Goal: Information Seeking & Learning: Find specific fact

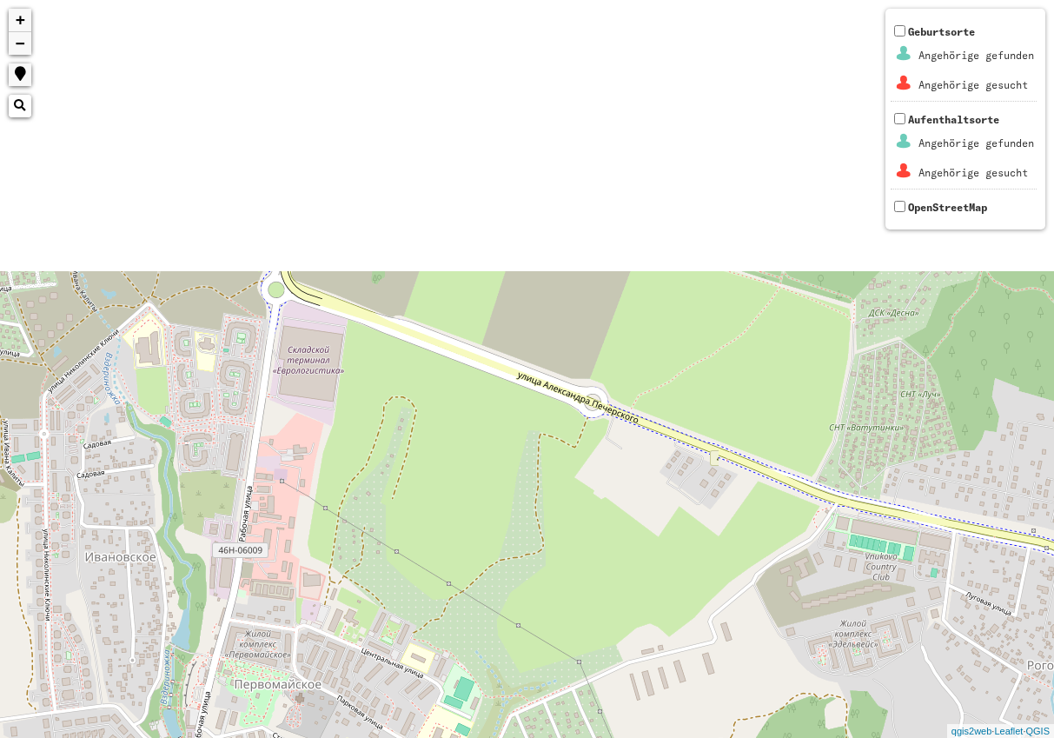
drag, startPoint x: 460, startPoint y: 249, endPoint x: 415, endPoint y: 555, distance: 310.1
click at [418, 569] on div "+ − Nothing found. Geburtsorte Angehörige gefunden Angehörige gesucht Aufenthal…" at bounding box center [527, 369] width 1054 height 738
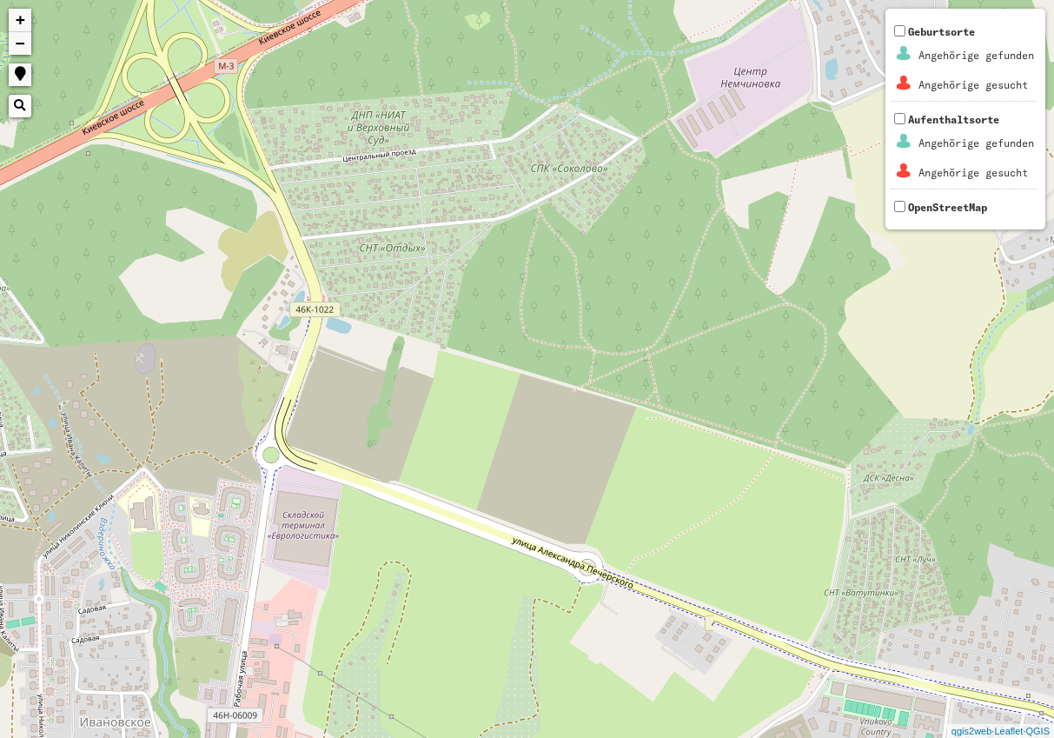
drag, startPoint x: 415, startPoint y: 460, endPoint x: 401, endPoint y: 676, distance: 216.9
click at [401, 676] on div "+ − Nothing found. Geburtsorte Angehörige gefunden Angehörige gesucht Aufenthal…" at bounding box center [527, 369] width 1054 height 738
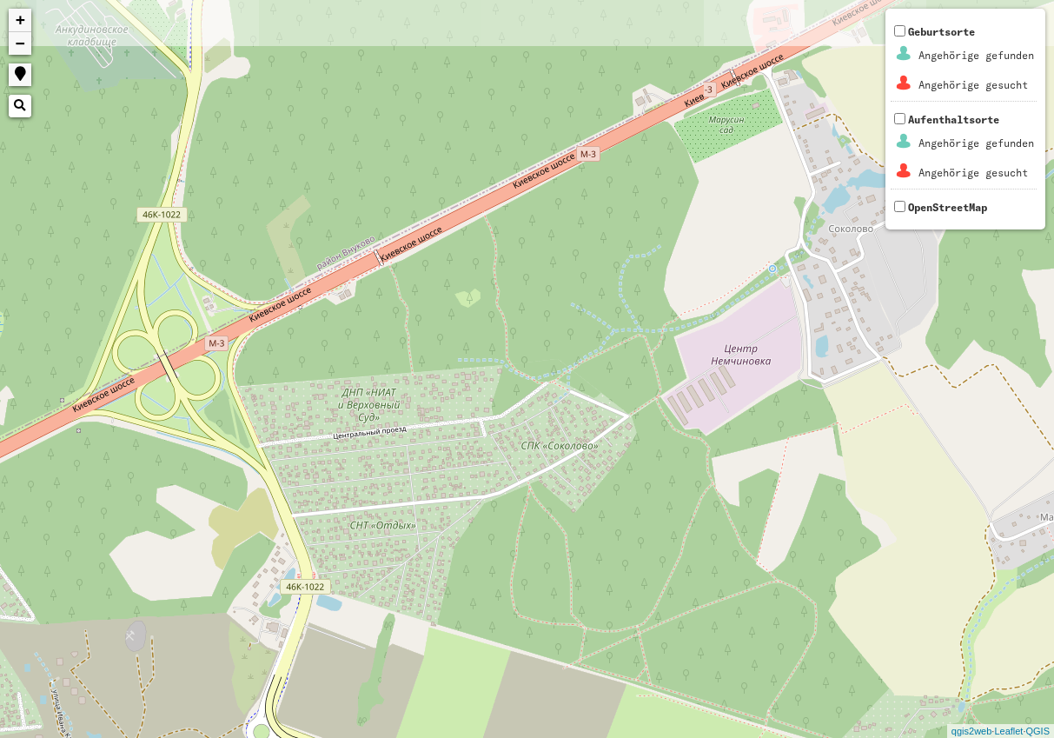
drag, startPoint x: 106, startPoint y: 287, endPoint x: 103, endPoint y: 521, distance: 234.7
click at [103, 521] on div "+ − Nothing found. Geburtsorte Angehörige gefunden Angehörige gesucht Aufenthal…" at bounding box center [527, 369] width 1054 height 738
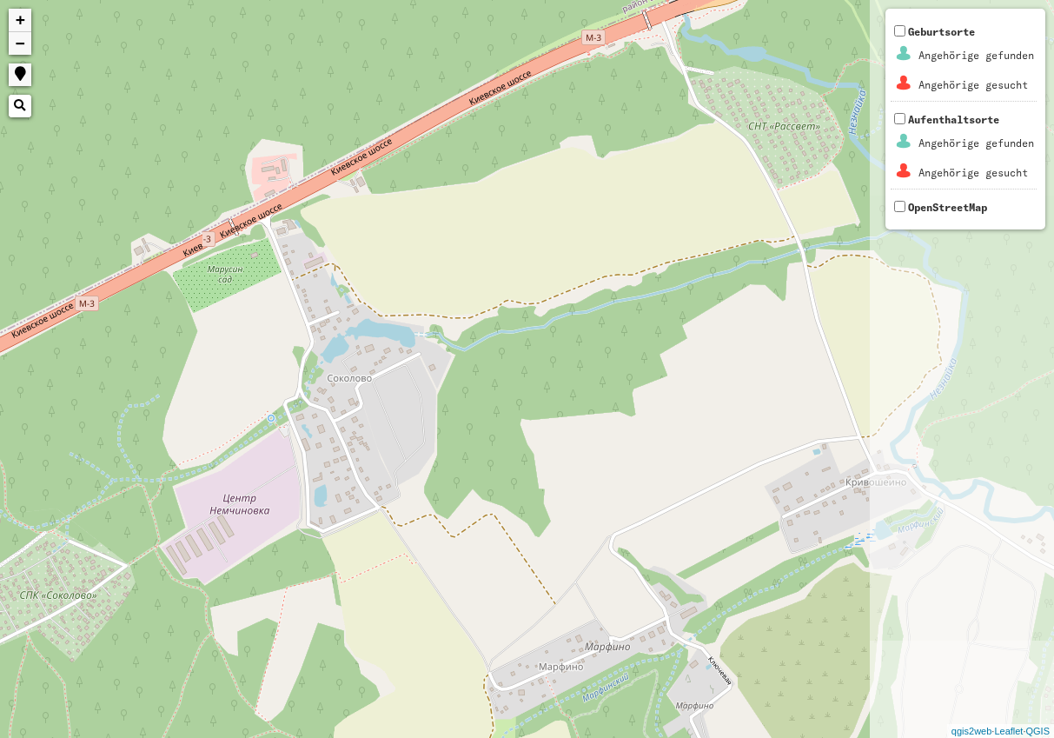
drag, startPoint x: 590, startPoint y: 239, endPoint x: 71, endPoint y: 395, distance: 542.0
click at [71, 395] on div "+ − Nothing found. Geburtsorte Angehörige gefunden Angehörige gesucht Aufenthal…" at bounding box center [527, 369] width 1054 height 738
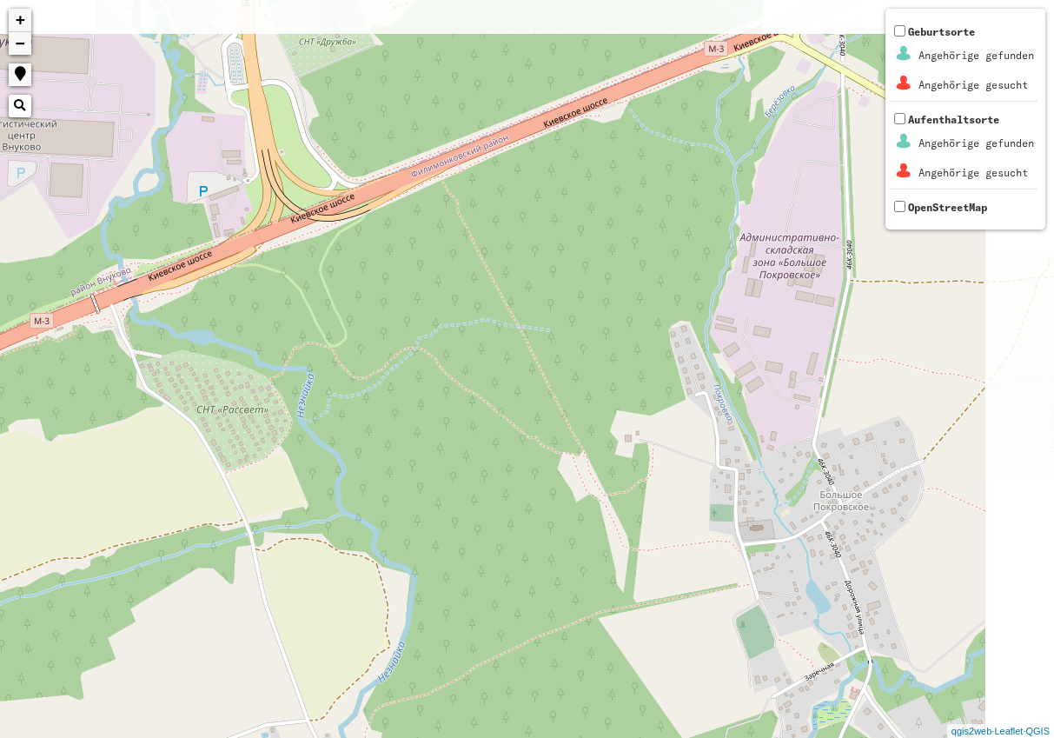
drag, startPoint x: 636, startPoint y: 133, endPoint x: 102, endPoint y: 408, distance: 601.0
click at [102, 411] on div "+ − Nothing found. Geburtsorte Angehörige gefunden Angehörige gesucht Aufenthal…" at bounding box center [527, 369] width 1054 height 738
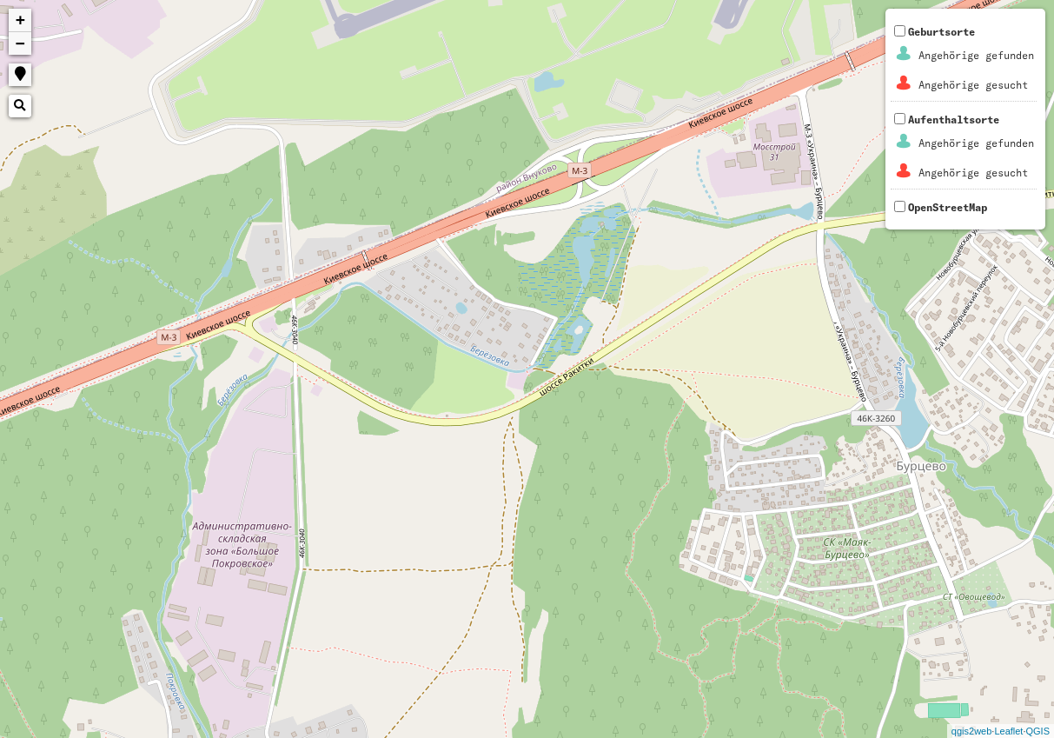
drag, startPoint x: 590, startPoint y: 171, endPoint x: 146, endPoint y: 430, distance: 514.1
click at [43, 461] on div "+ − Nothing found. Geburtsorte Angehörige gefunden Angehörige gesucht Aufenthal…" at bounding box center [527, 369] width 1054 height 738
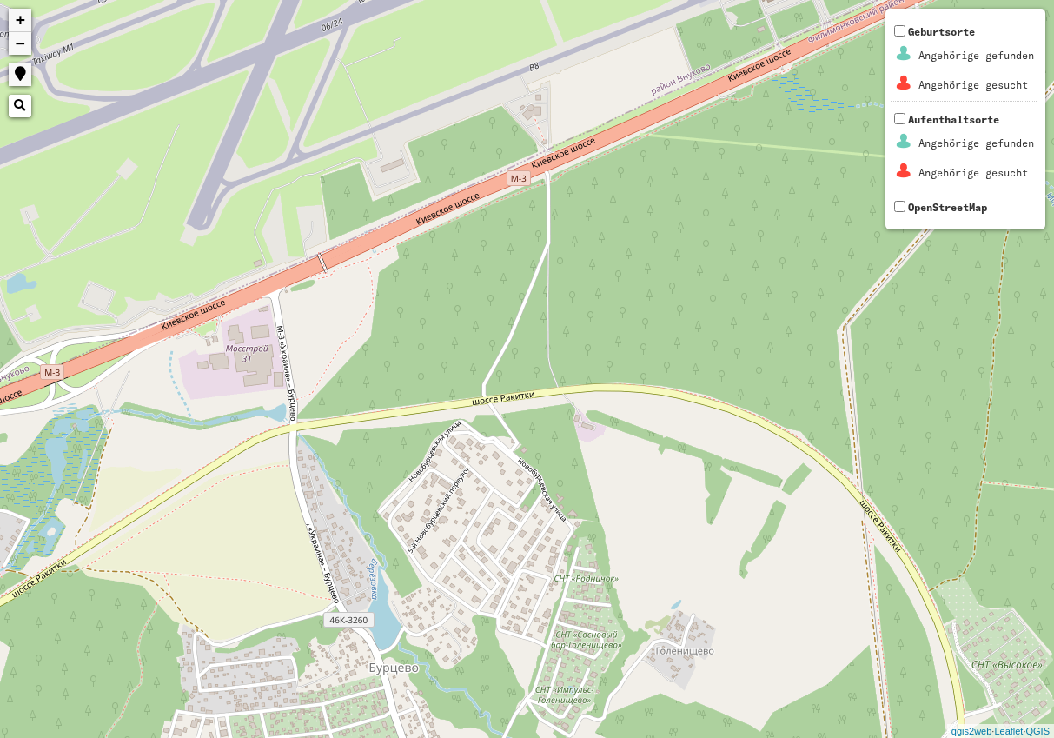
drag, startPoint x: 706, startPoint y: 263, endPoint x: 178, endPoint y: 470, distance: 566.7
click at [178, 470] on div "+ − Nothing found. Geburtsorte Angehörige gefunden Angehörige gesucht Aufenthal…" at bounding box center [527, 369] width 1054 height 738
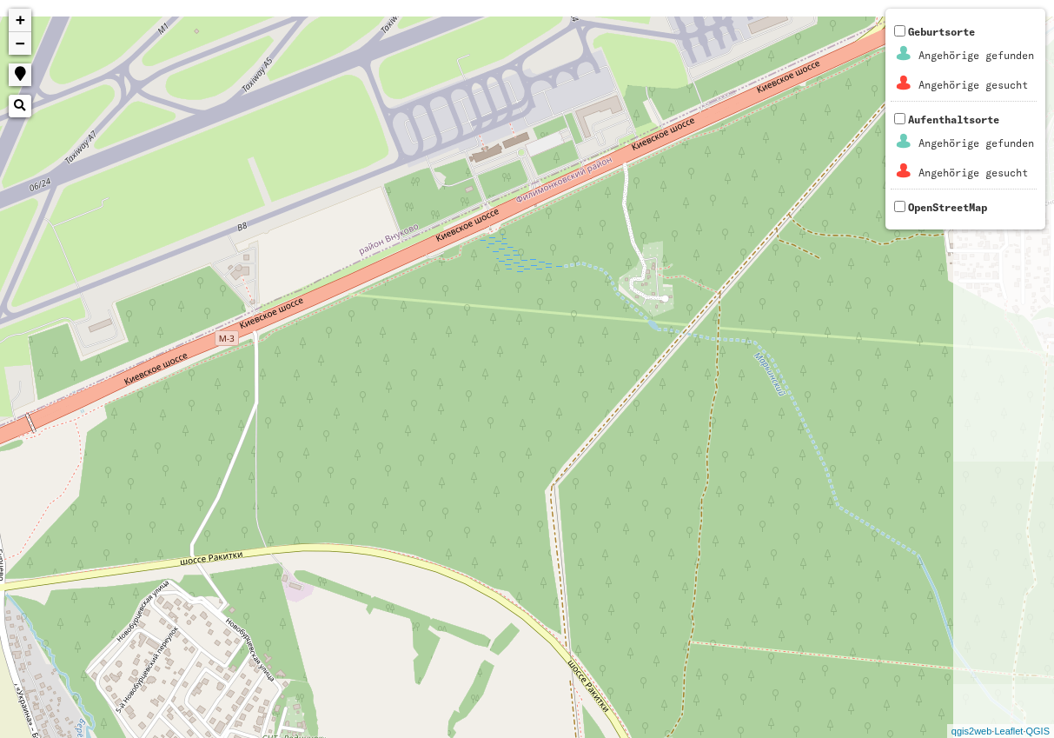
drag, startPoint x: 496, startPoint y: 261, endPoint x: 156, endPoint y: 438, distance: 384.1
click at [154, 448] on div "+ − Nothing found. Geburtsorte Angehörige gefunden Angehörige gesucht Aufenthal…" at bounding box center [527, 369] width 1054 height 738
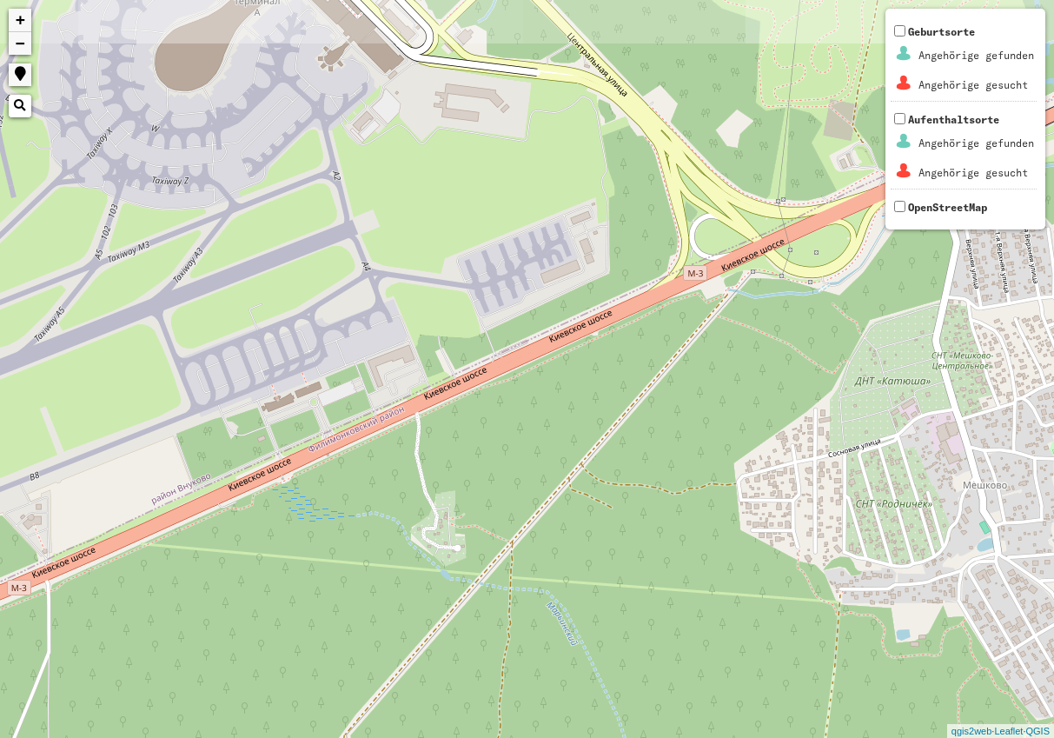
drag, startPoint x: 524, startPoint y: 261, endPoint x: 364, endPoint y: 489, distance: 279.0
click at [364, 489] on div "+ − Nothing found. Geburtsorte Angehörige gefunden Angehörige gesucht Aufenthal…" at bounding box center [527, 369] width 1054 height 738
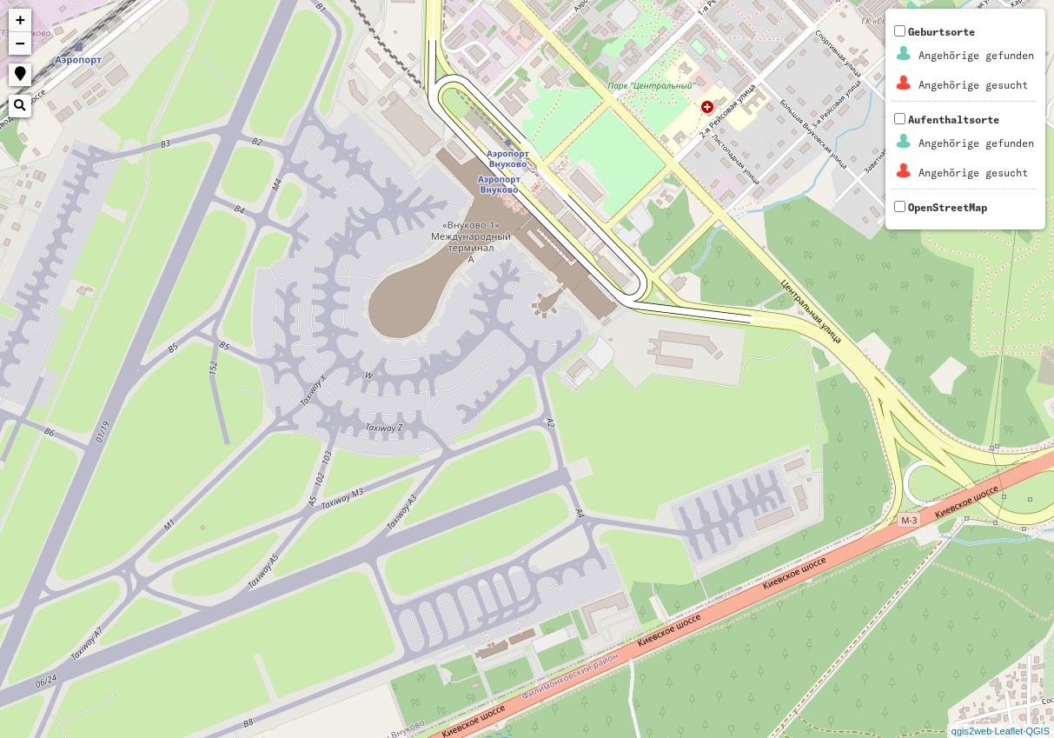
drag, startPoint x: 384, startPoint y: 176, endPoint x: 619, endPoint y: 448, distance: 358.6
click at [619, 448] on div "+ − Nothing found. Geburtsorte Angehörige gefunden Angehörige gesucht Aufenthal…" at bounding box center [527, 369] width 1054 height 738
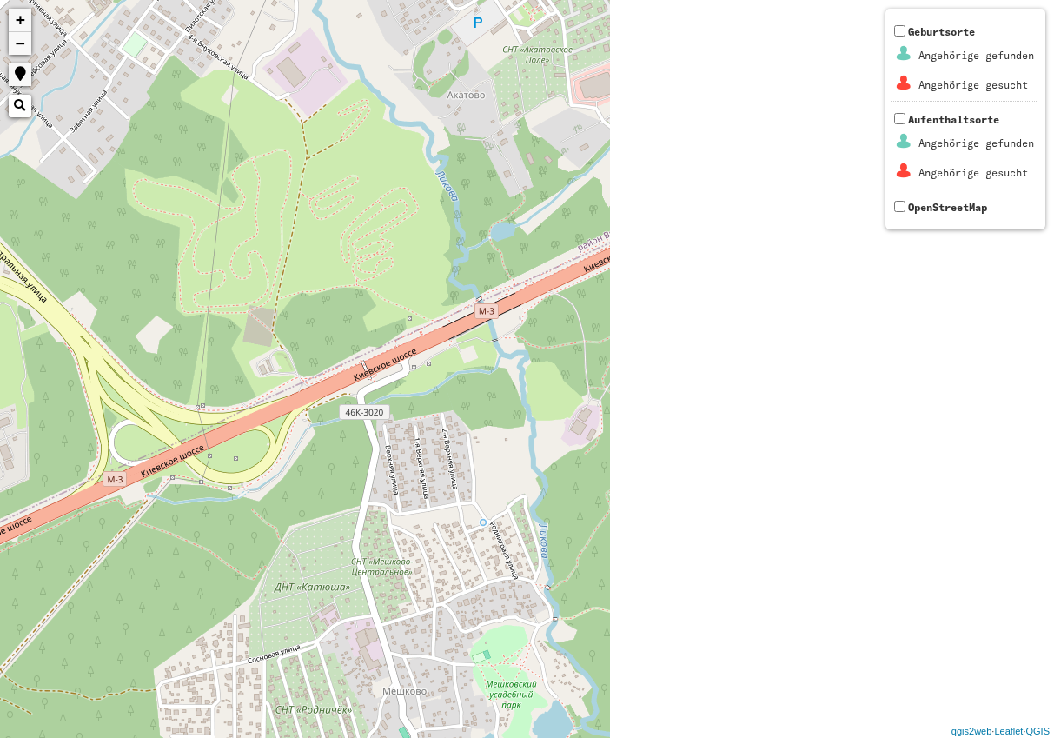
drag, startPoint x: 756, startPoint y: 431, endPoint x: -51, endPoint y: 368, distance: 809.9
click at [0, 368] on html "+ − Nothing found. Geburtsorte Angehörige gefunden Angehörige gesucht Aufenthal…" at bounding box center [527, 369] width 1054 height 738
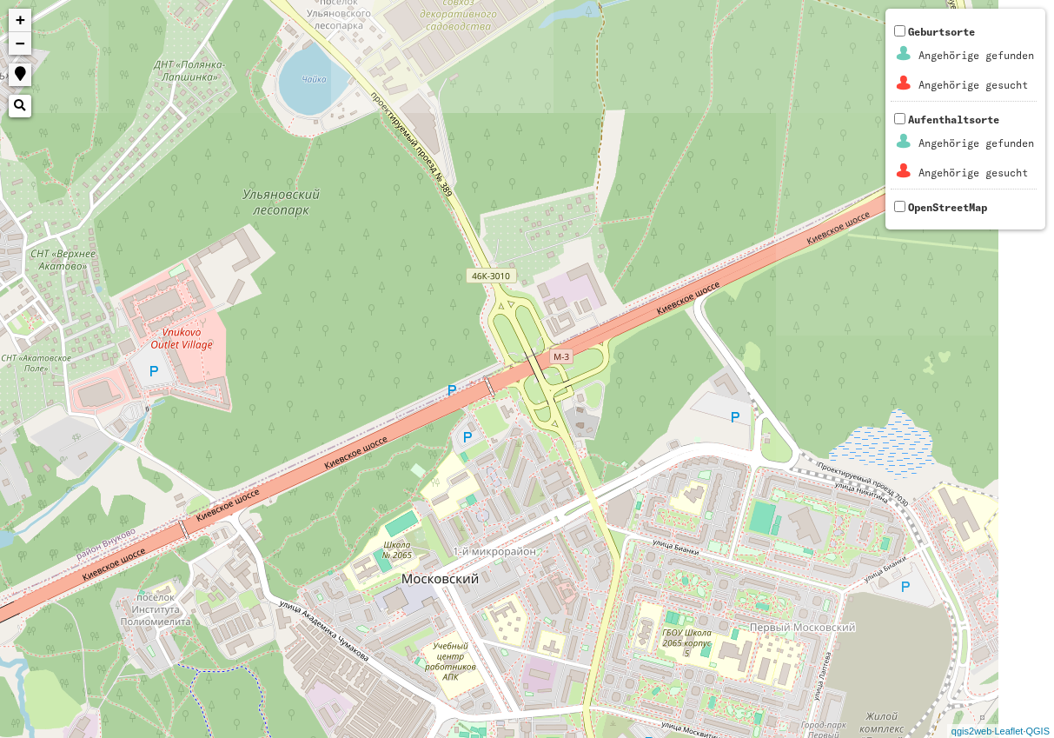
drag, startPoint x: 707, startPoint y: 180, endPoint x: 51, endPoint y: 519, distance: 738.6
click at [51, 519] on div "+ − Nothing found. Geburtsorte Angehörige gefunden Angehörige gesucht Aufenthal…" at bounding box center [527, 369] width 1054 height 738
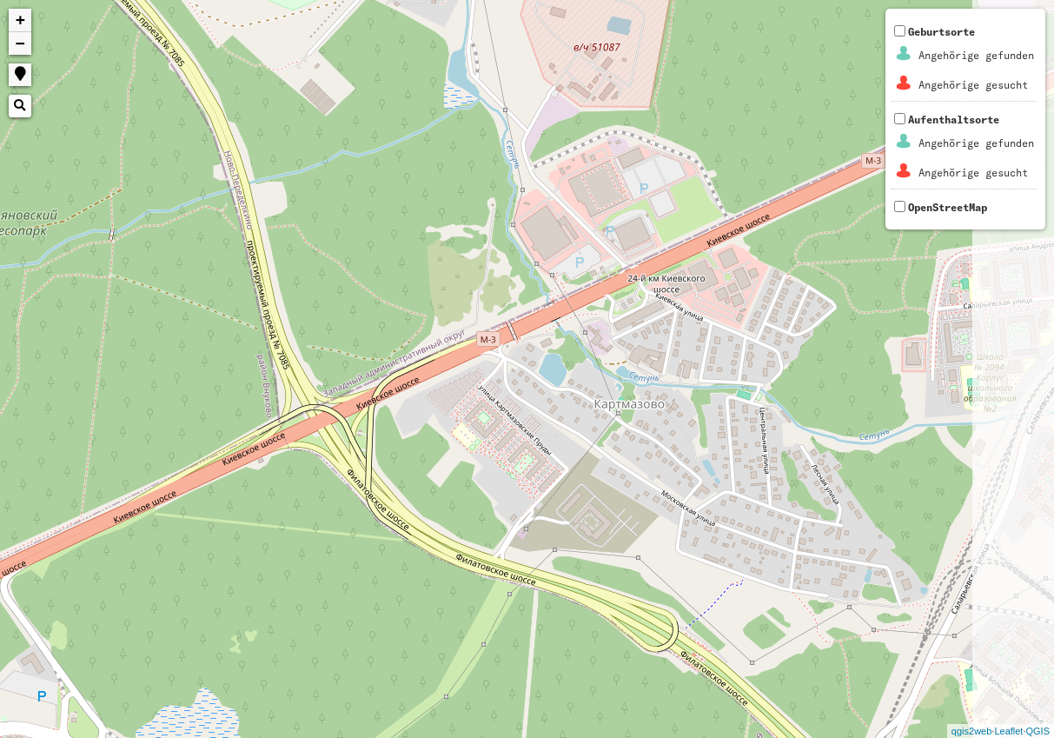
drag, startPoint x: 722, startPoint y: 177, endPoint x: 228, endPoint y: 341, distance: 520.8
click at [174, 409] on div "+ − Nothing found. Geburtsorte Angehörige gefunden Angehörige gesucht Aufenthal…" at bounding box center [527, 369] width 1054 height 738
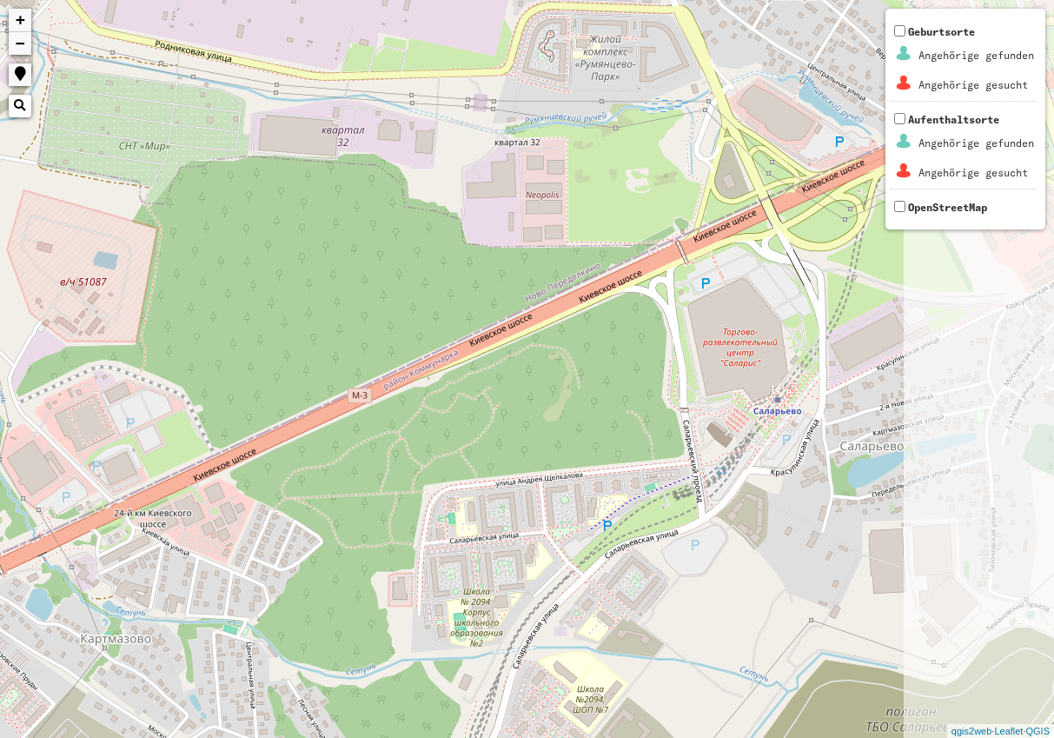
drag, startPoint x: 650, startPoint y: 197, endPoint x: 99, endPoint y: 457, distance: 609.3
click at [99, 457] on div "+ − Nothing found. Geburtsorte Angehörige gefunden Angehörige gesucht Aufenthal…" at bounding box center [527, 369] width 1054 height 738
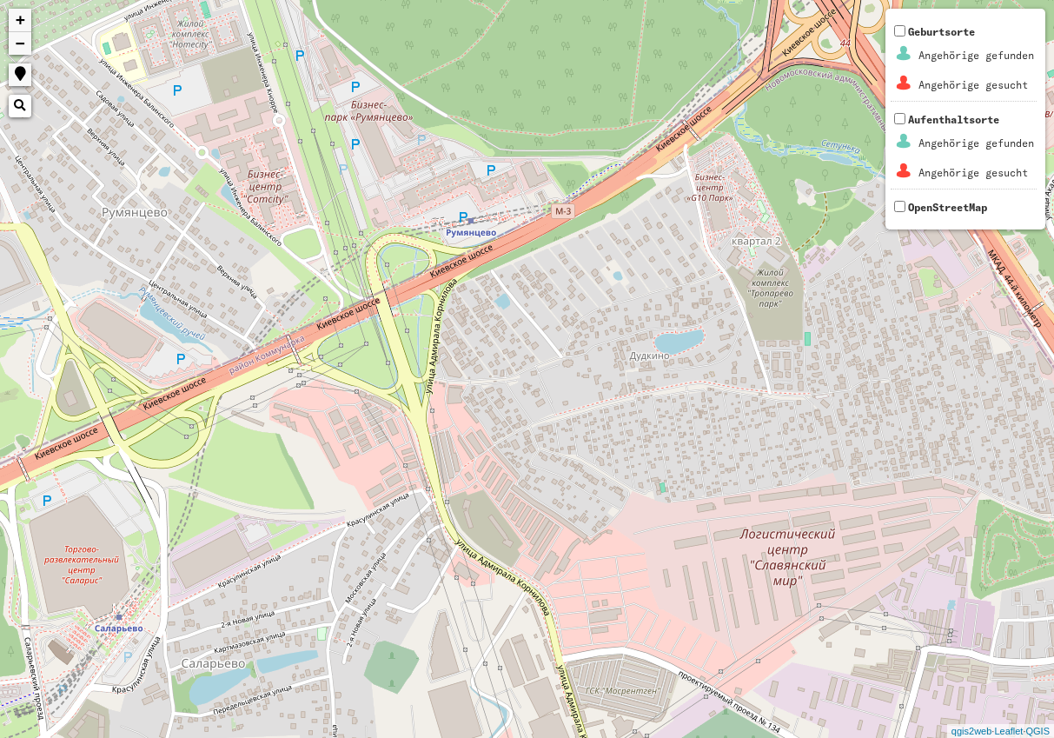
drag, startPoint x: 678, startPoint y: 198, endPoint x: 87, endPoint y: 381, distance: 618.6
click at [49, 400] on div "+ − Nothing found. Geburtsorte Angehörige gefunden Angehörige gesucht Aufenthal…" at bounding box center [527, 369] width 1054 height 738
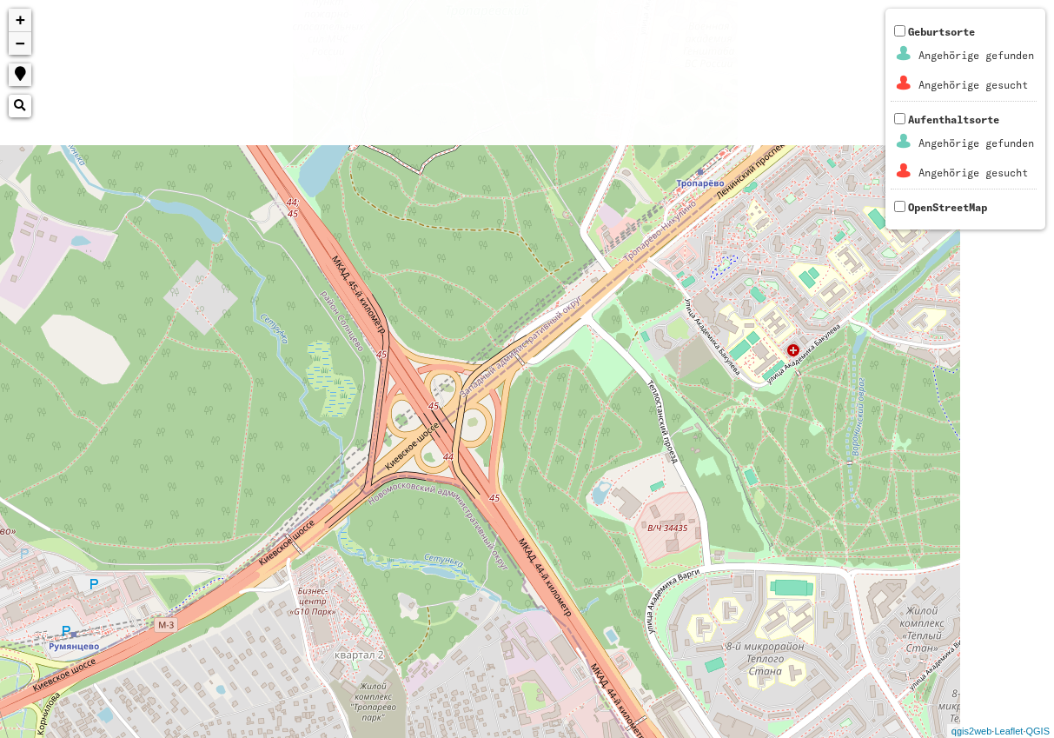
drag, startPoint x: 676, startPoint y: 146, endPoint x: 305, endPoint y: 509, distance: 519.4
click at [284, 538] on div "+ − Nothing found. Geburtsorte Angehörige gefunden Angehörige gesucht Aufenthal…" at bounding box center [527, 369] width 1054 height 738
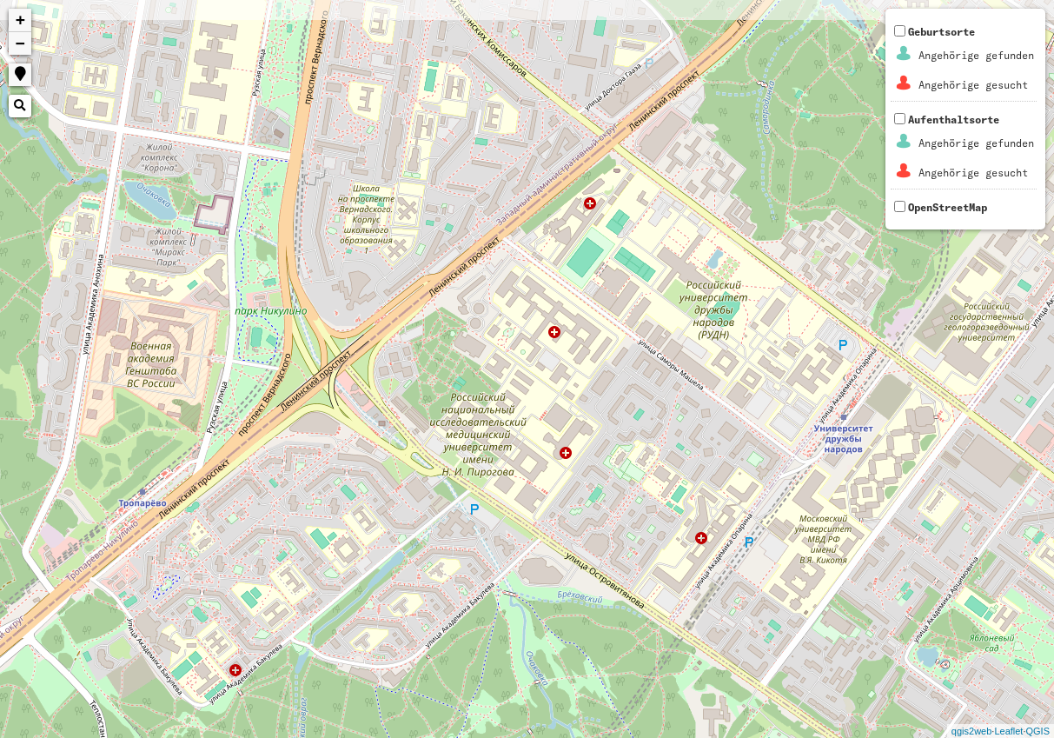
drag, startPoint x: 753, startPoint y: 183, endPoint x: 257, endPoint y: 392, distance: 537.5
click at [198, 482] on div "+ − Nothing found. Geburtsorte Angehörige gefunden Angehörige gesucht Aufenthal…" at bounding box center [527, 369] width 1054 height 738
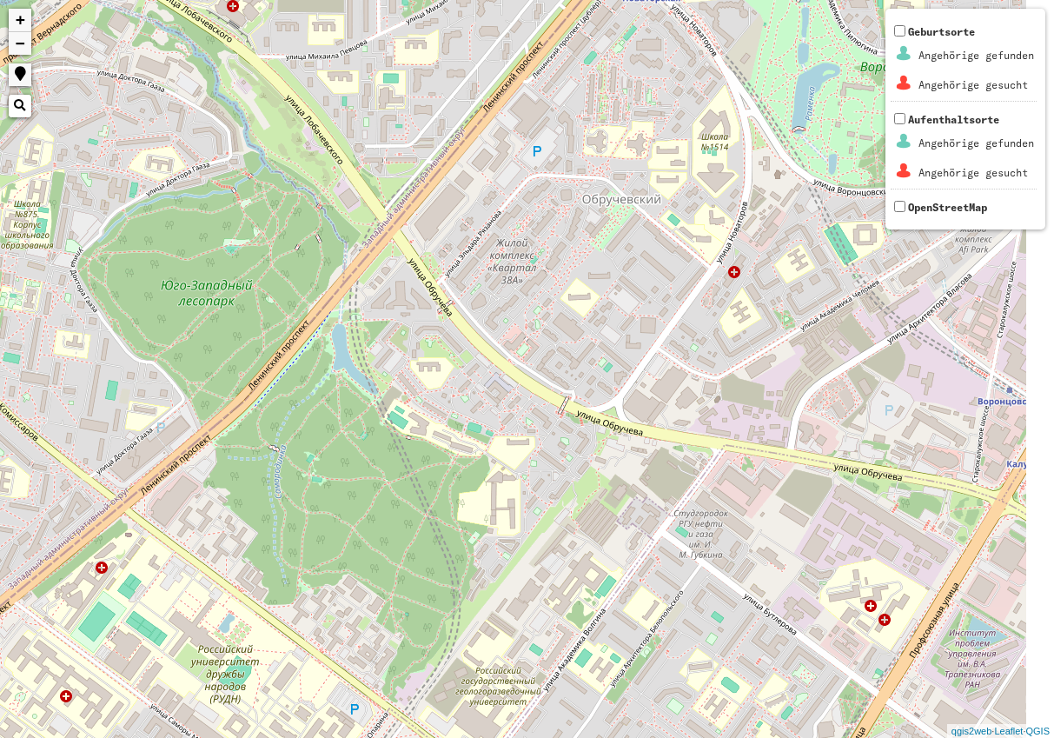
drag, startPoint x: 668, startPoint y: 151, endPoint x: 186, endPoint y: 523, distance: 609.2
click at [186, 523] on div "+ − Nothing found. Geburtsorte Angehörige gefunden Angehörige gesucht Aufenthal…" at bounding box center [527, 369] width 1054 height 738
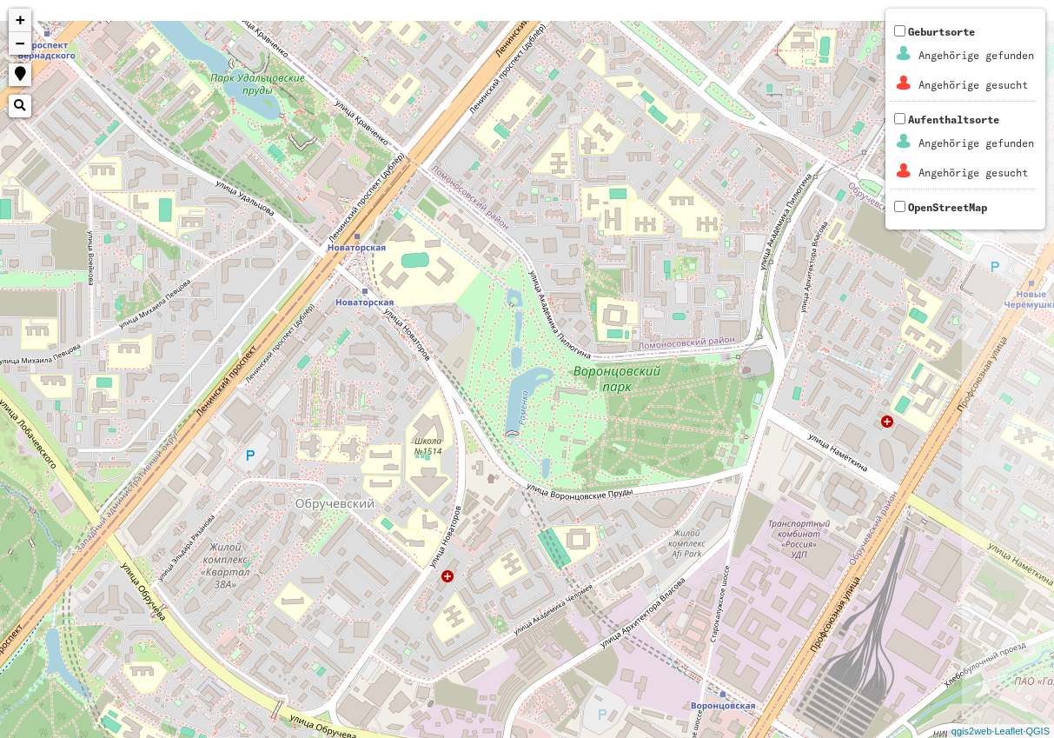
drag, startPoint x: 591, startPoint y: 119, endPoint x: 262, endPoint y: 442, distance: 460.3
click at [262, 442] on div "+ − Nothing found. Geburtsorte Angehörige gefunden Angehörige gesucht Aufenthal…" at bounding box center [527, 369] width 1054 height 738
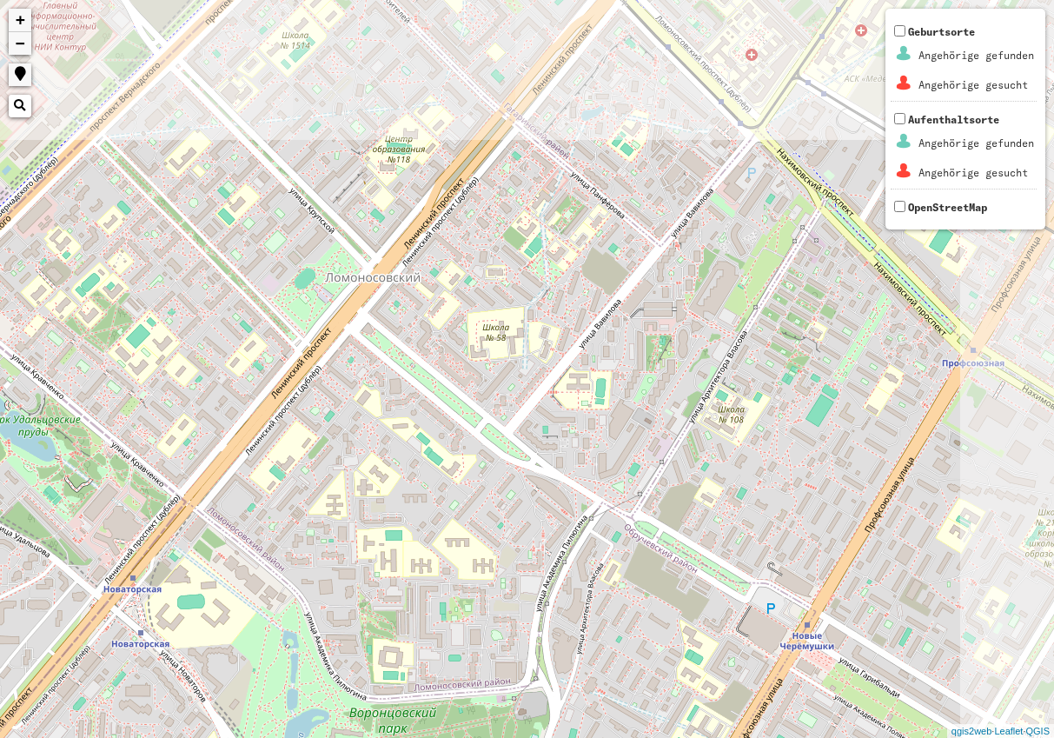
drag, startPoint x: 541, startPoint y: 96, endPoint x: 321, endPoint y: 409, distance: 382.2
click at [333, 432] on div "+ − Nothing found. Geburtsorte Angehörige gefunden Angehörige gesucht Aufenthal…" at bounding box center [527, 369] width 1054 height 738
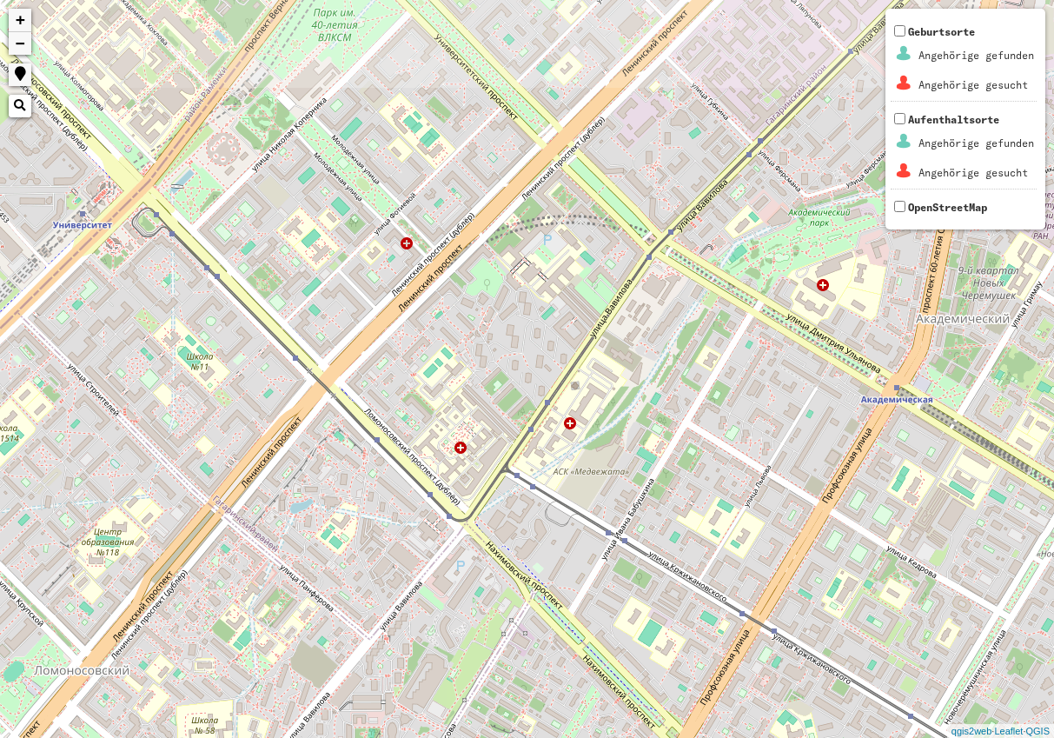
drag, startPoint x: 588, startPoint y: 111, endPoint x: 338, endPoint y: 422, distance: 398.1
click at [331, 469] on div "+ − Nothing found. Geburtsorte Angehörige gefunden Angehörige gesucht Aufenthal…" at bounding box center [527, 369] width 1054 height 738
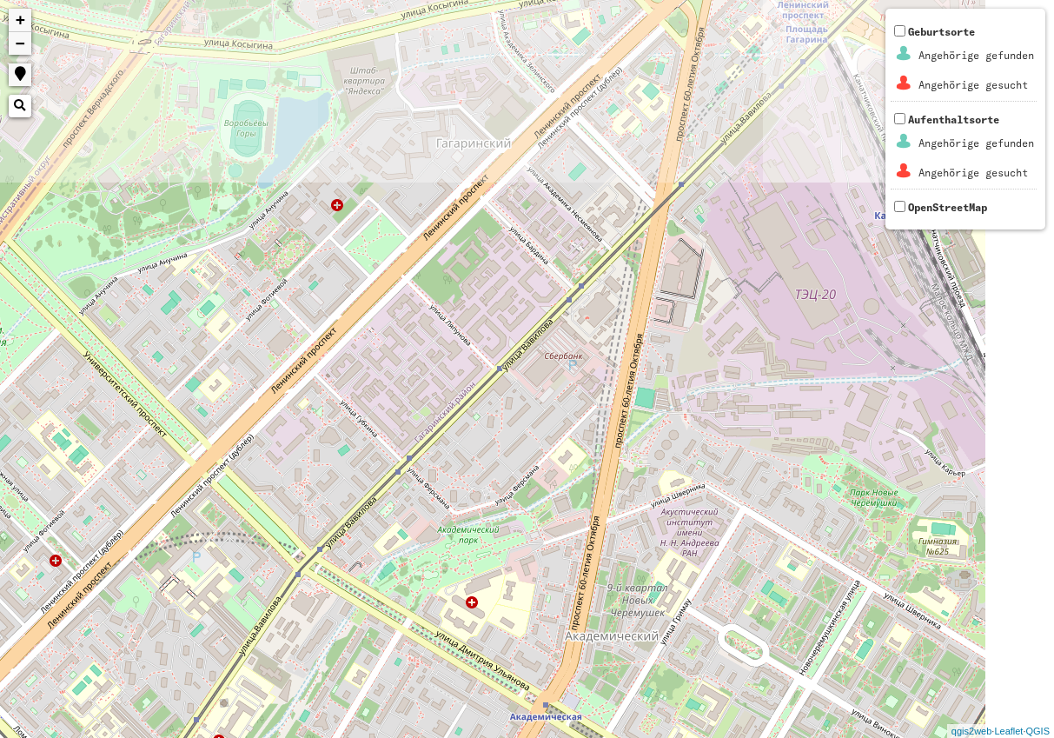
drag, startPoint x: 673, startPoint y: 95, endPoint x: 252, endPoint y: 461, distance: 557.6
click at [252, 461] on div "+ − Nothing found. Geburtsorte Angehörige gefunden Angehörige gesucht Aufenthal…" at bounding box center [527, 369] width 1054 height 738
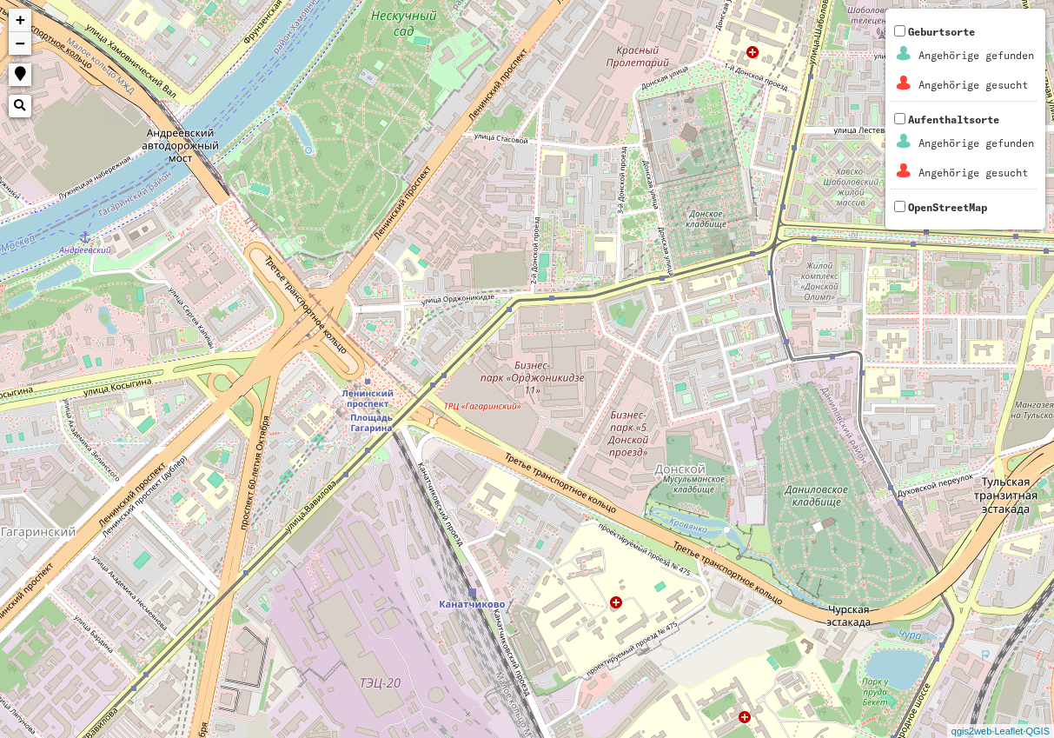
drag, startPoint x: 661, startPoint y: 83, endPoint x: 322, endPoint y: 387, distance: 454.9
click at [322, 387] on div "+ − Nothing found. Geburtsorte Angehörige gefunden Angehörige gesucht Aufenthal…" at bounding box center [527, 369] width 1054 height 738
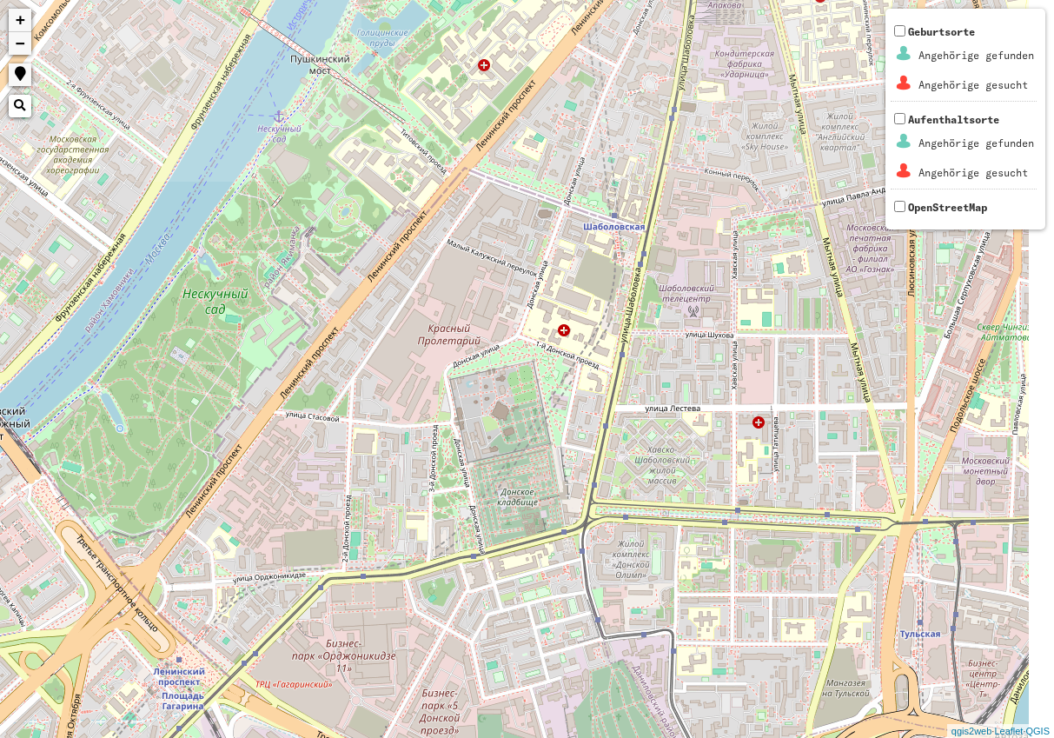
drag, startPoint x: 579, startPoint y: 129, endPoint x: 370, endPoint y: 409, distance: 349.8
click at [370, 409] on div "+ − Nothing found. Geburtsorte Angehörige gefunden Angehörige gesucht Aufenthal…" at bounding box center [527, 369] width 1054 height 738
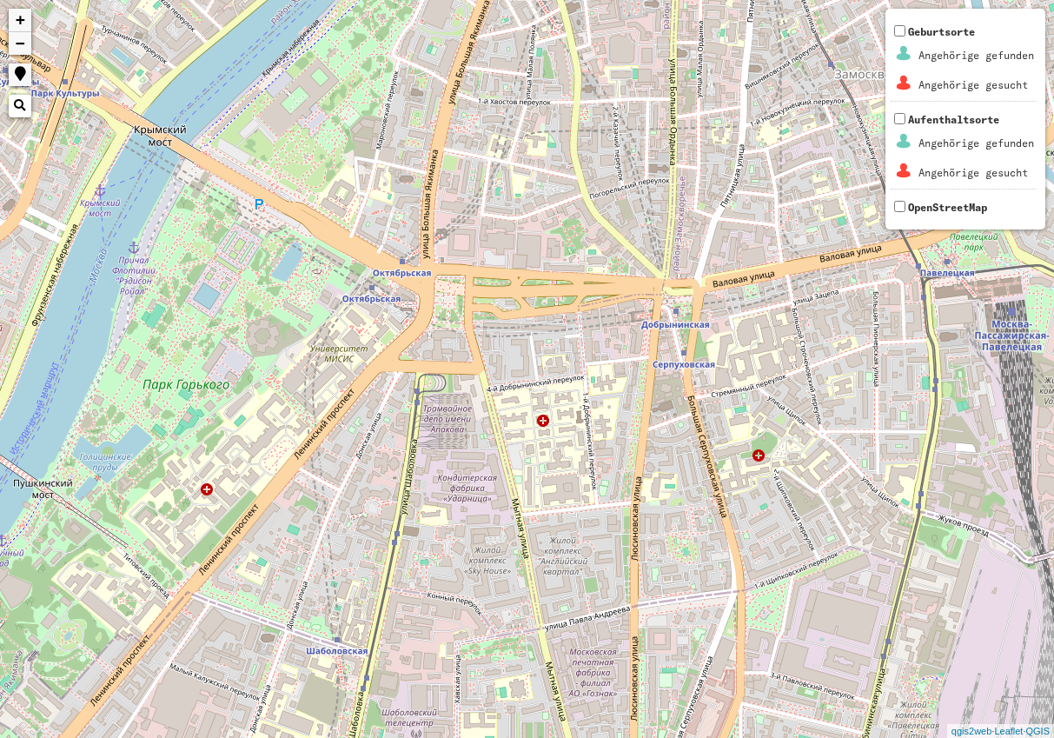
drag, startPoint x: 610, startPoint y: 72, endPoint x: 356, endPoint y: 468, distance: 469.9
click at [356, 468] on div "+ − Nothing found. Geburtsorte Angehörige gefunden Angehörige gesucht Aufenthal…" at bounding box center [527, 369] width 1054 height 738
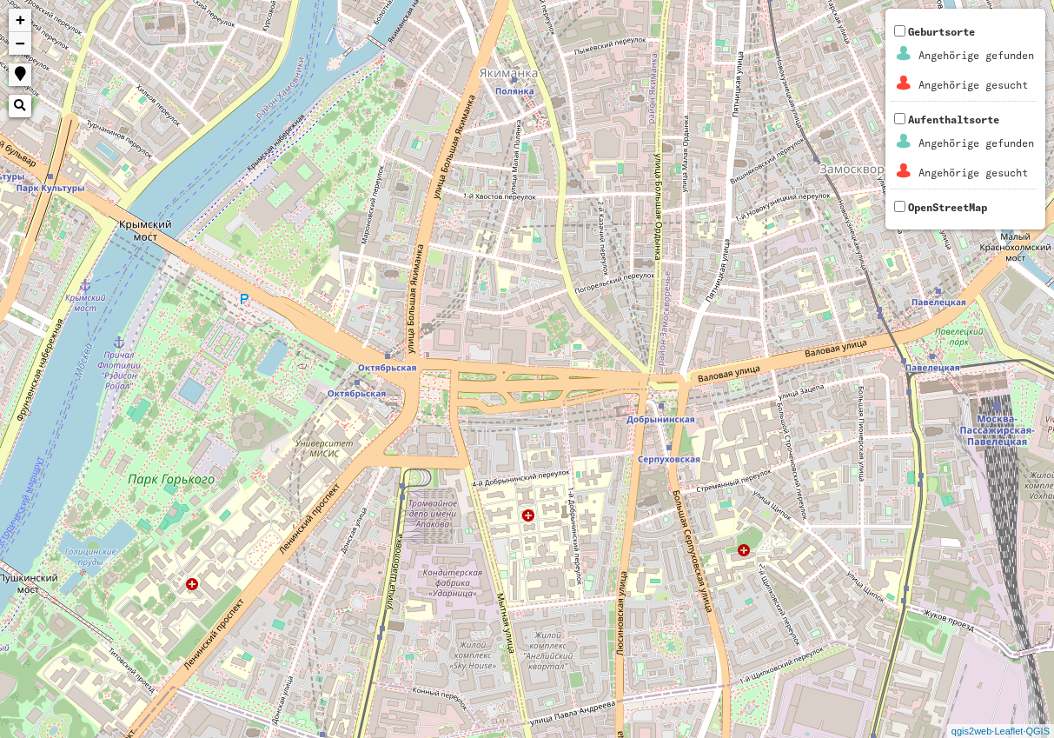
drag, startPoint x: 605, startPoint y: 126, endPoint x: 600, endPoint y: 194, distance: 68.0
click at [600, 194] on div "+ − Nothing found. Geburtsorte Angehörige gefunden Angehörige gesucht Aufenthal…" at bounding box center [527, 369] width 1054 height 738
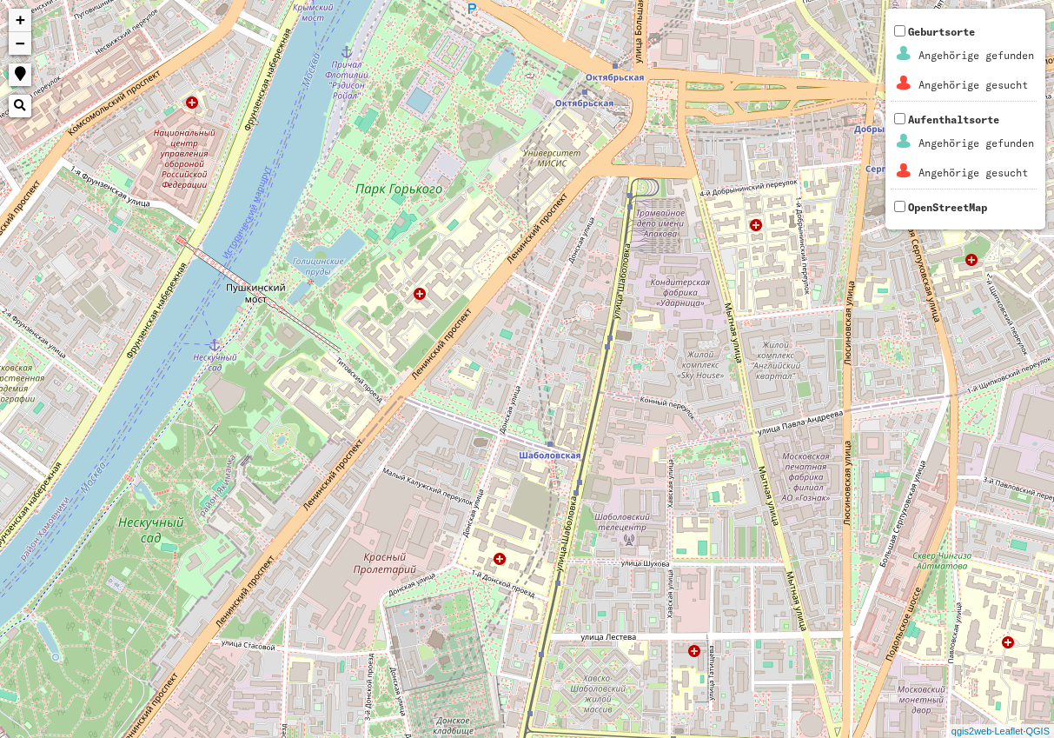
drag, startPoint x: 163, startPoint y: 333, endPoint x: 388, endPoint y: 36, distance: 372.9
click at [386, 43] on div "+ − Nothing found. Geburtsorte Angehörige gefunden Angehörige gesucht Aufenthal…" at bounding box center [527, 369] width 1054 height 738
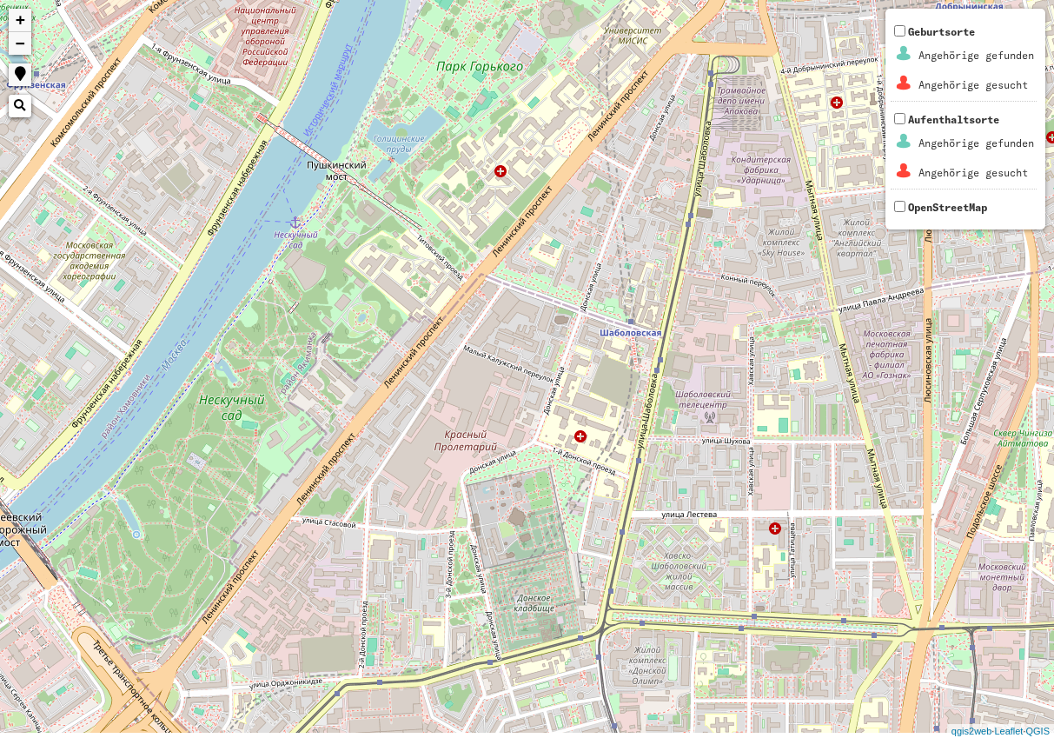
drag, startPoint x: 288, startPoint y: 517, endPoint x: 455, endPoint y: 148, distance: 405.7
click at [452, 169] on div "+ − Nothing found. Geburtsorte Angehörige gefunden Angehörige gesucht Aufenthal…" at bounding box center [527, 369] width 1054 height 738
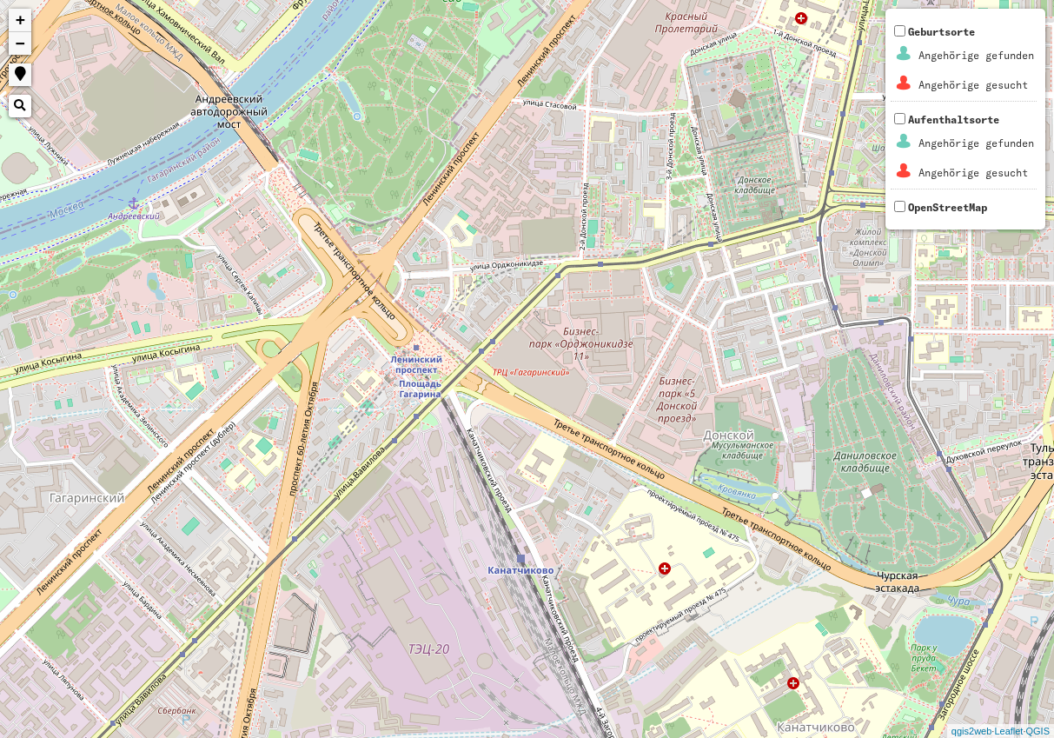
drag, startPoint x: 158, startPoint y: 496, endPoint x: 584, endPoint y: 149, distance: 549.2
click at [568, 167] on div "+ − Nothing found. Geburtsorte Angehörige gefunden Angehörige gesucht Aufenthal…" at bounding box center [527, 369] width 1054 height 738
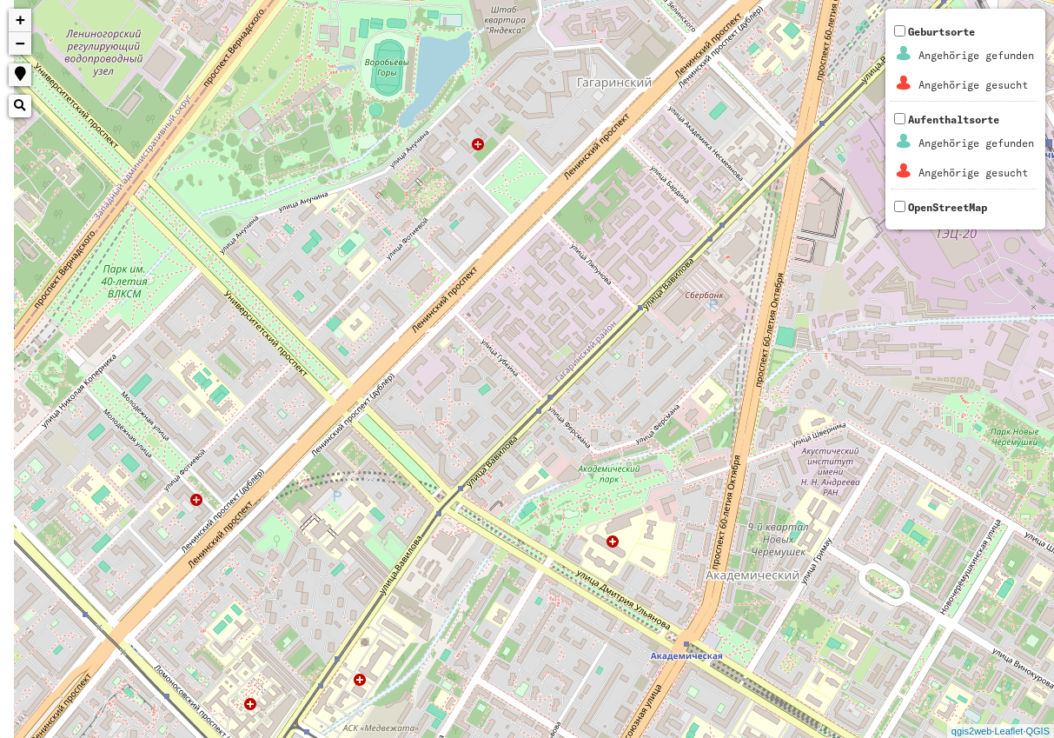
drag, startPoint x: 290, startPoint y: 571, endPoint x: 627, endPoint y: 63, distance: 608.9
click at [605, 95] on div "+ − Nothing found. Geburtsorte Angehörige gefunden Angehörige gesucht Aufenthal…" at bounding box center [527, 369] width 1054 height 738
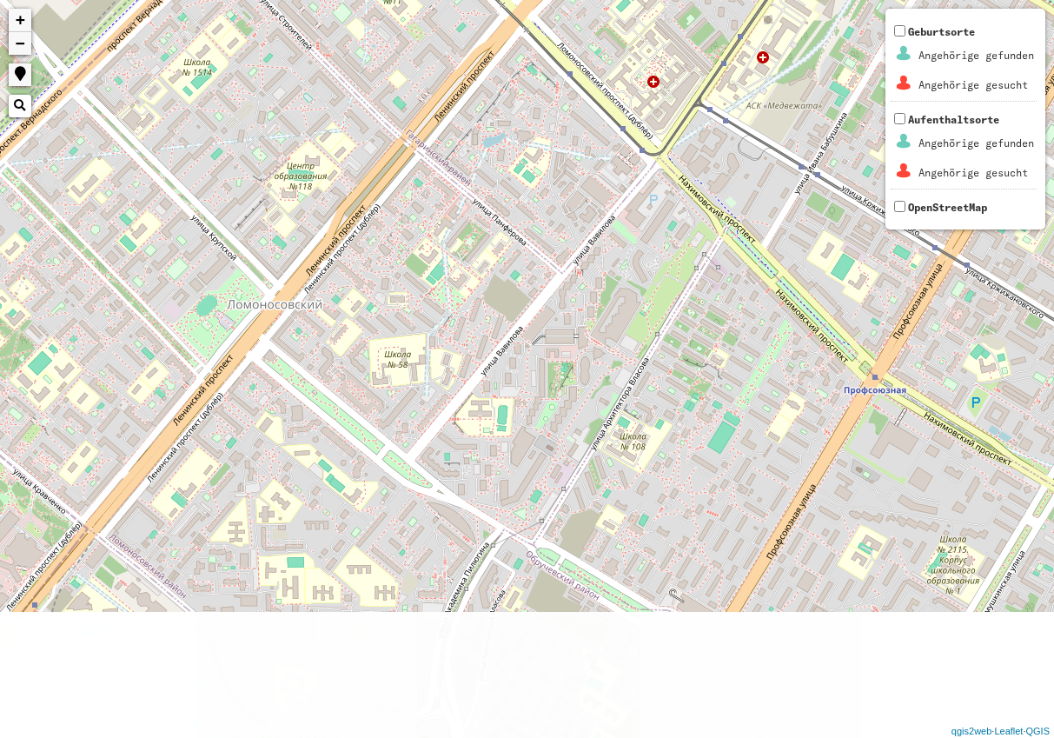
drag, startPoint x: 236, startPoint y: 449, endPoint x: 643, endPoint y: 1, distance: 606.1
click at [618, 32] on div "+ − Nothing found. Geburtsorte Angehörige gefunden Angehörige gesucht Aufenthal…" at bounding box center [527, 369] width 1054 height 738
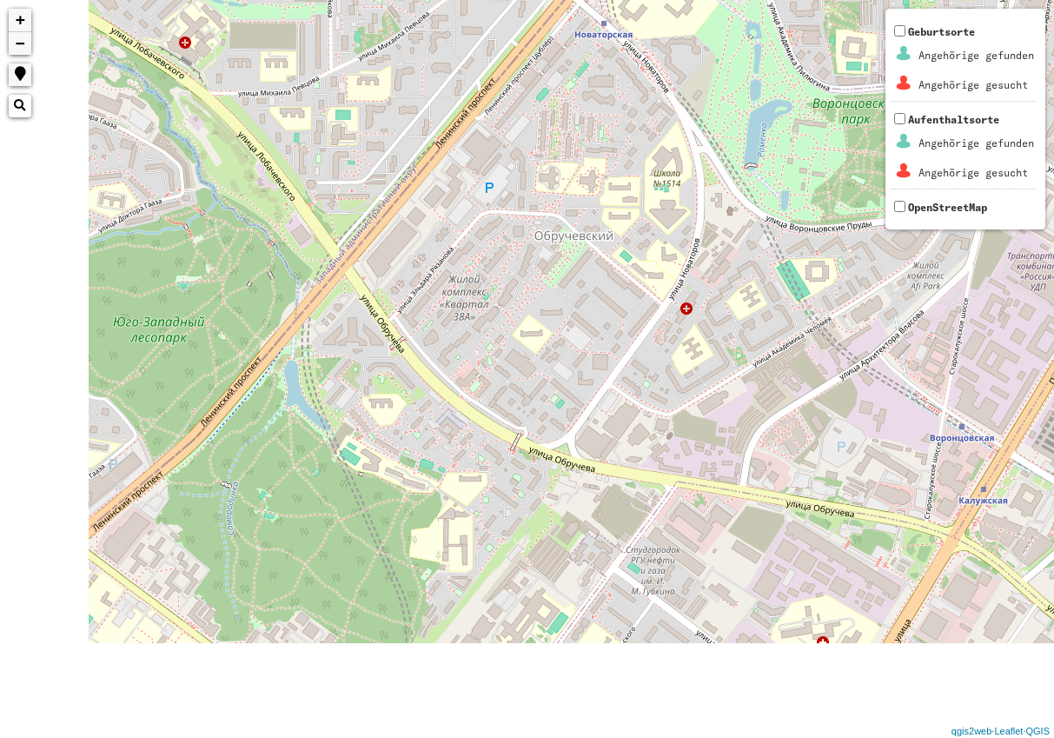
drag, startPoint x: 269, startPoint y: 478, endPoint x: 645, endPoint y: 39, distance: 577.6
click at [621, 51] on div "+ − Nothing found. Geburtsorte Angehörige gefunden Angehörige gesucht Aufenthal…" at bounding box center [527, 369] width 1054 height 738
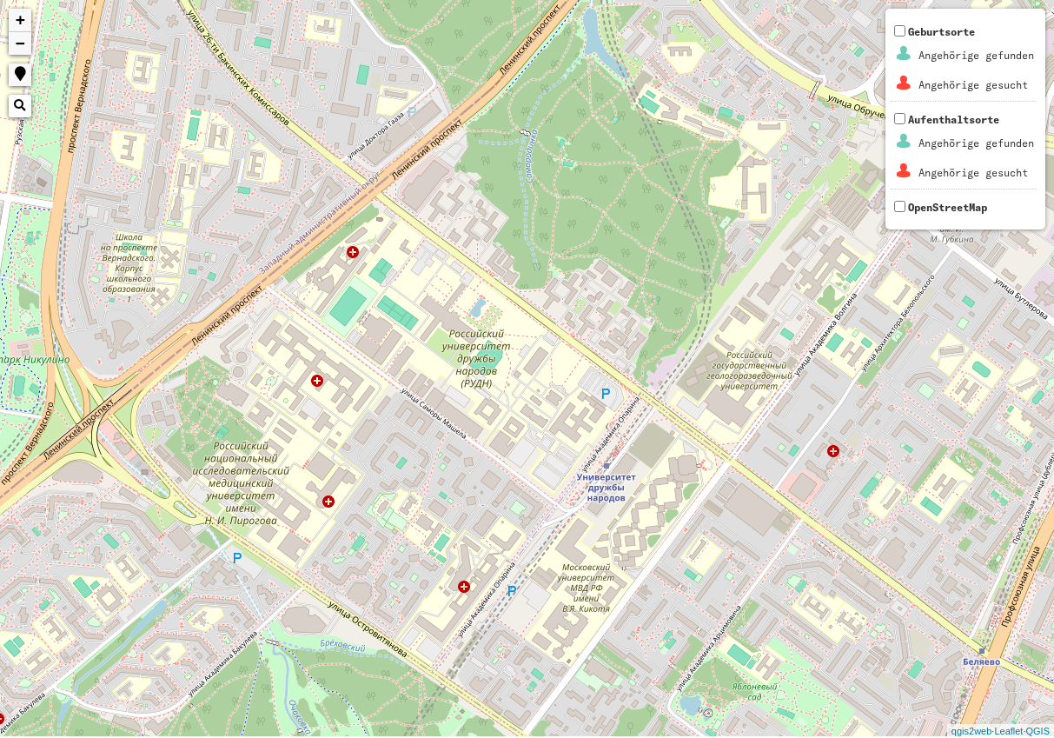
drag, startPoint x: 123, startPoint y: 570, endPoint x: 492, endPoint y: 156, distance: 554.6
click at [482, 165] on div "+ − Nothing found. Geburtsorte Angehörige gefunden Angehörige gesucht Aufenthal…" at bounding box center [527, 369] width 1054 height 738
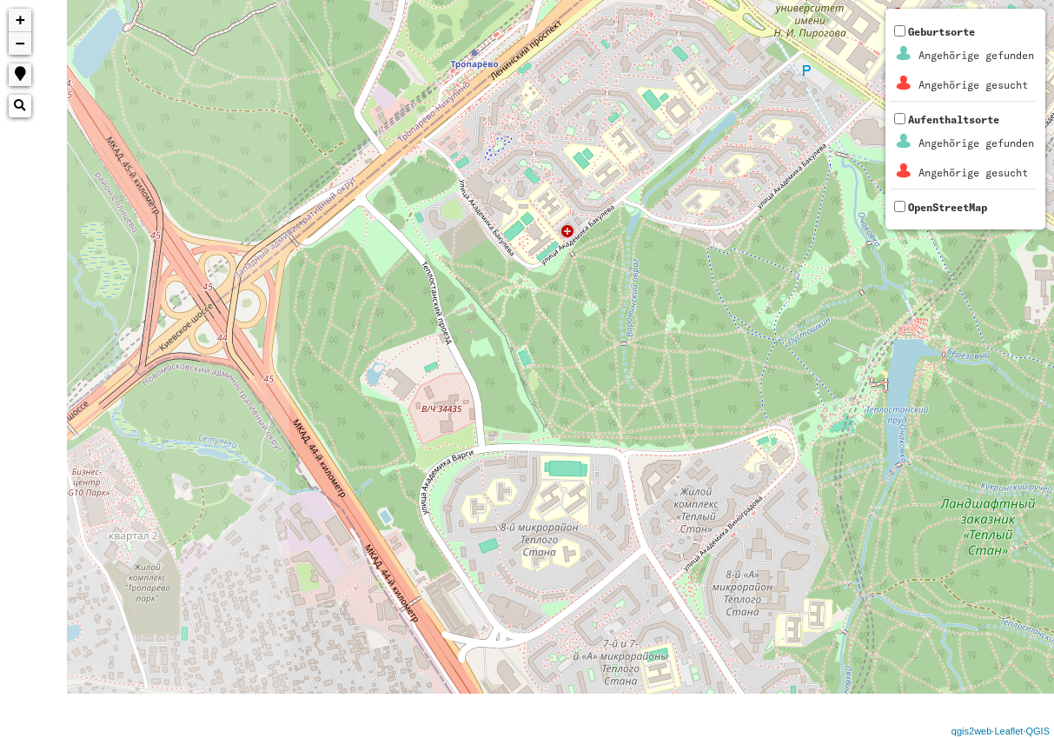
drag, startPoint x: 111, startPoint y: 507, endPoint x: 679, endPoint y: 118, distance: 687.8
click at [628, 157] on div "+ − Nothing found. Geburtsorte Angehörige gefunden Angehörige gesucht Aufenthal…" at bounding box center [527, 369] width 1054 height 738
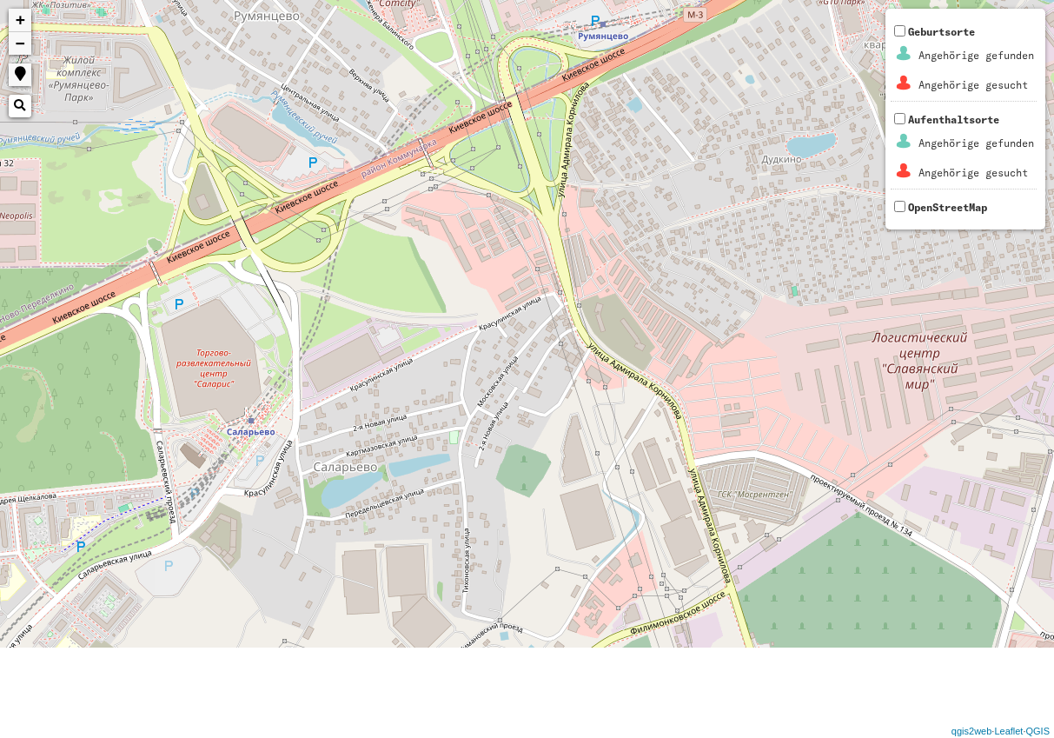
drag, startPoint x: 293, startPoint y: 515, endPoint x: 533, endPoint y: 236, distance: 368.6
click at [517, 260] on div "+ − Nothing found. Geburtsorte Angehörige gefunden Angehörige gesucht Aufenthal…" at bounding box center [527, 369] width 1054 height 738
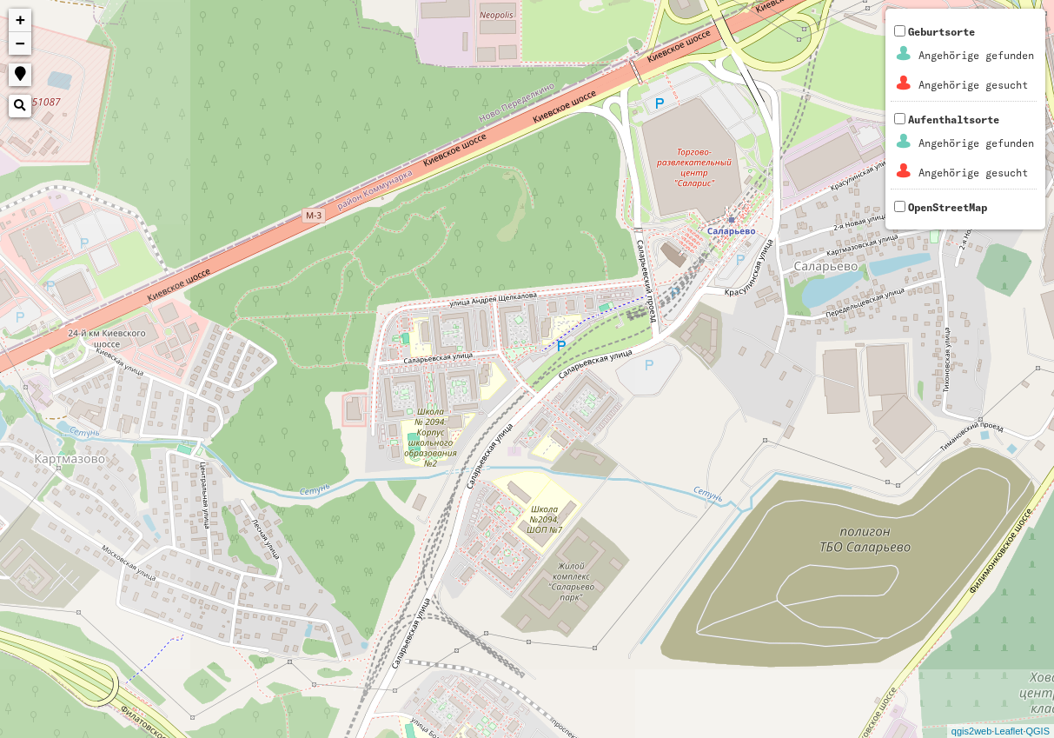
drag, startPoint x: 72, startPoint y: 400, endPoint x: 572, endPoint y: 214, distance: 533.3
click at [568, 217] on div "+ − Nothing found. Geburtsorte Angehörige gefunden Angehörige gesucht Aufenthal…" at bounding box center [527, 369] width 1054 height 738
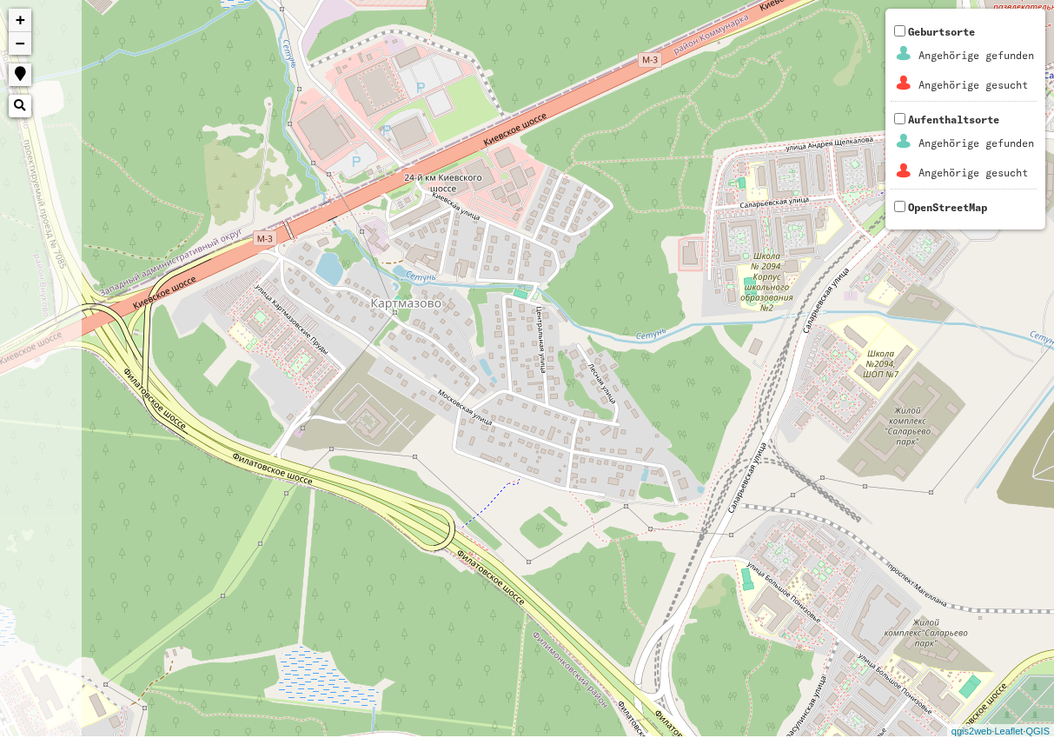
drag, startPoint x: 103, startPoint y: 413, endPoint x: 540, endPoint y: 206, distance: 483.7
click at [519, 223] on div "+ − Nothing found. Geburtsorte Angehörige gefunden Angehörige gesucht Aufenthal…" at bounding box center [527, 369] width 1054 height 738
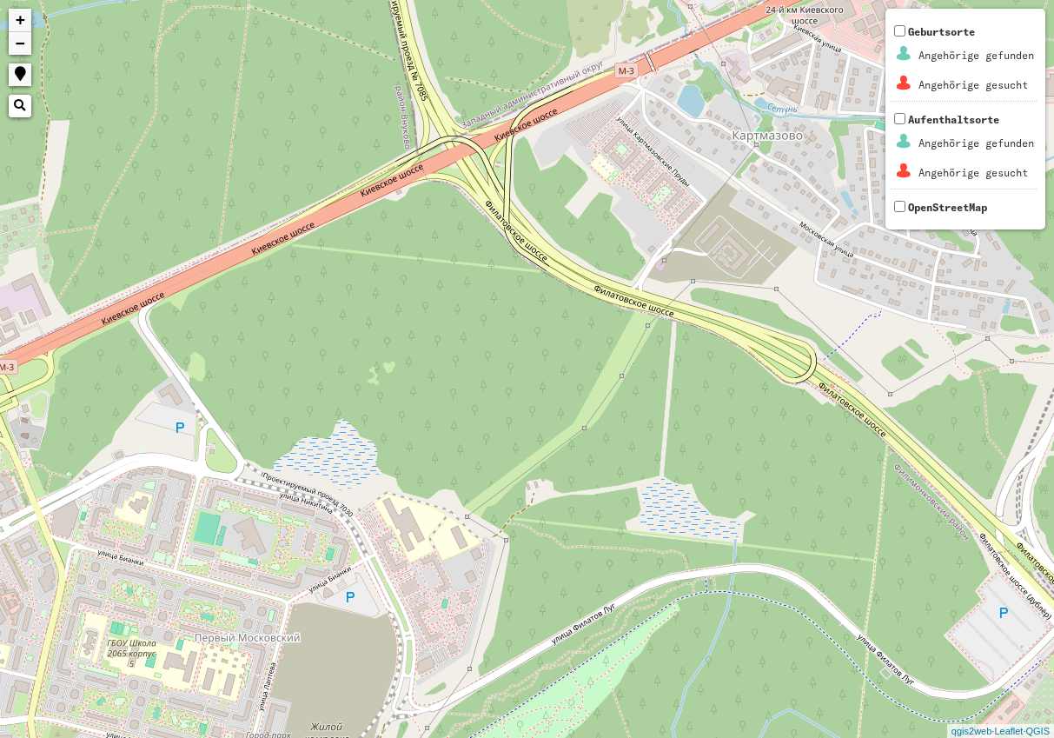
drag, startPoint x: 133, startPoint y: 434, endPoint x: 502, endPoint y: 269, distance: 404.6
click at [485, 272] on div "+ − Nothing found. Geburtsorte Angehörige gefunden Angehörige gesucht Aufenthal…" at bounding box center [527, 369] width 1054 height 738
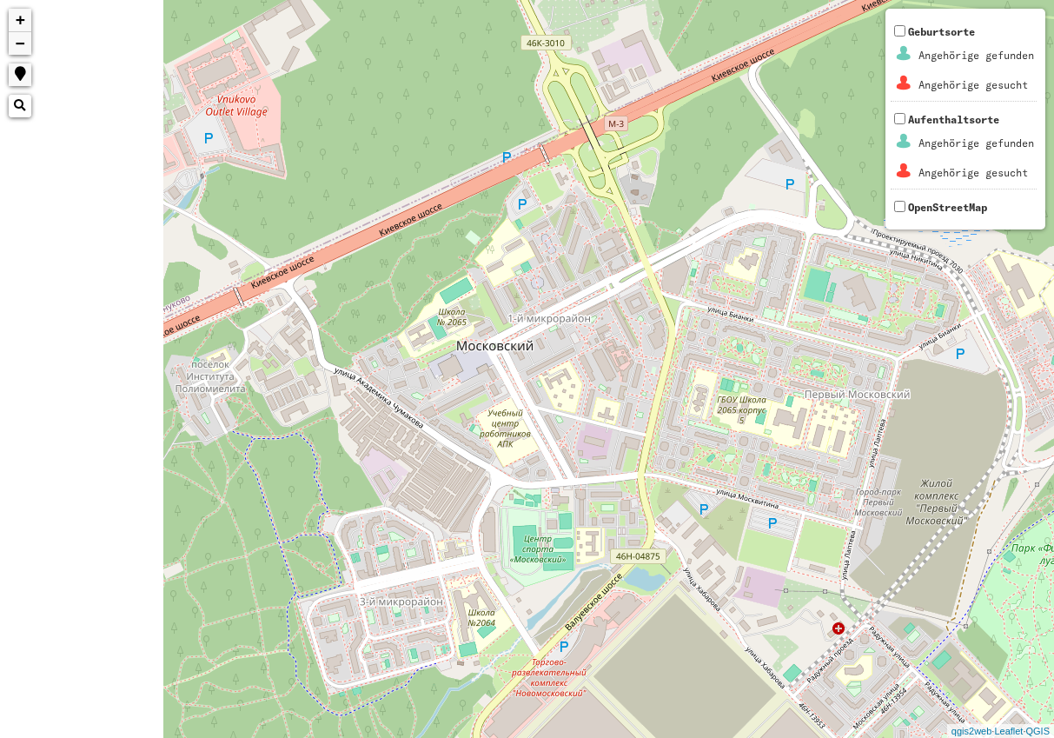
drag, startPoint x: 117, startPoint y: 496, endPoint x: 732, endPoint y: 272, distance: 654.1
click at [721, 279] on div "+ − Nothing found. Geburtsorte Angehörige gefunden Angehörige gesucht Aufenthal…" at bounding box center [527, 369] width 1054 height 738
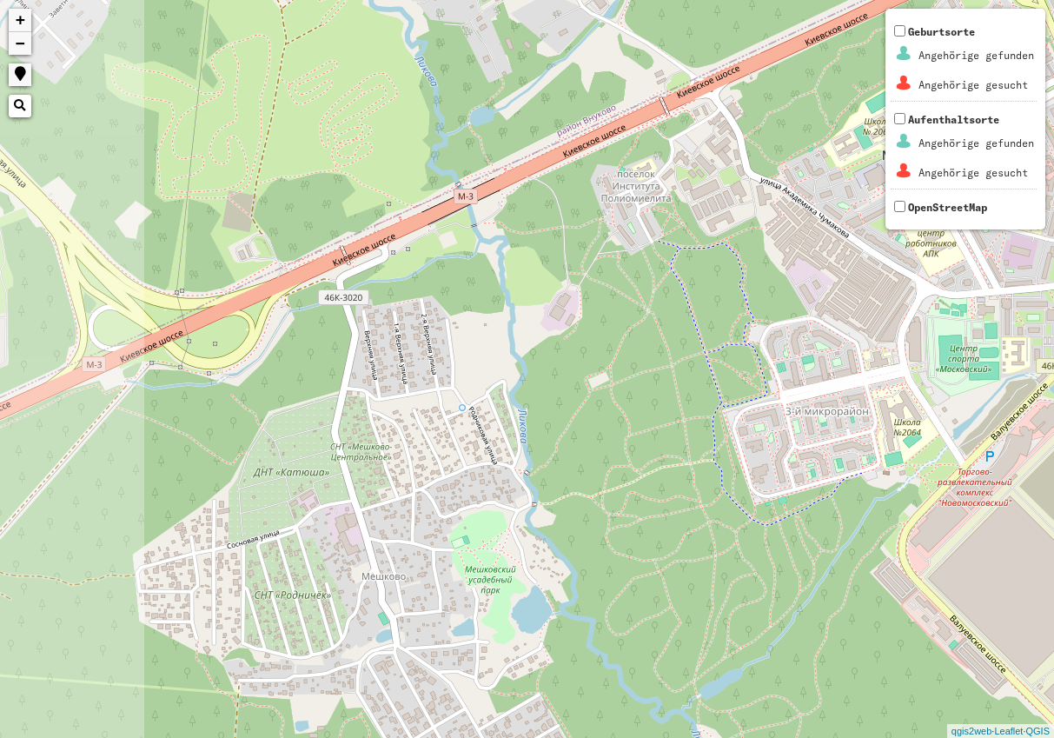
drag, startPoint x: 141, startPoint y: 520, endPoint x: 532, endPoint y: 296, distance: 450.8
click at [524, 303] on div "+ − Nothing found. Geburtsorte Angehörige gefunden Angehörige gesucht Aufenthal…" at bounding box center [527, 369] width 1054 height 738
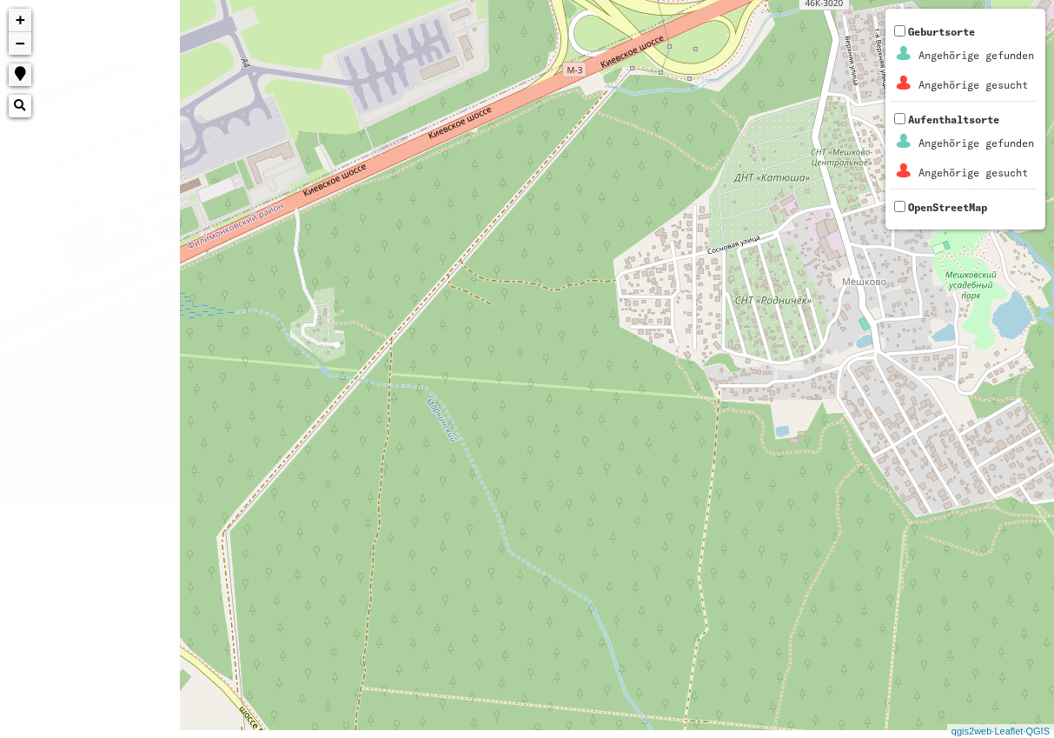
drag, startPoint x: 79, startPoint y: 497, endPoint x: 566, endPoint y: 142, distance: 602.7
click at [548, 153] on div "+ − Nothing found. Geburtsorte Angehörige gefunden Angehörige gesucht Aufenthal…" at bounding box center [527, 369] width 1054 height 738
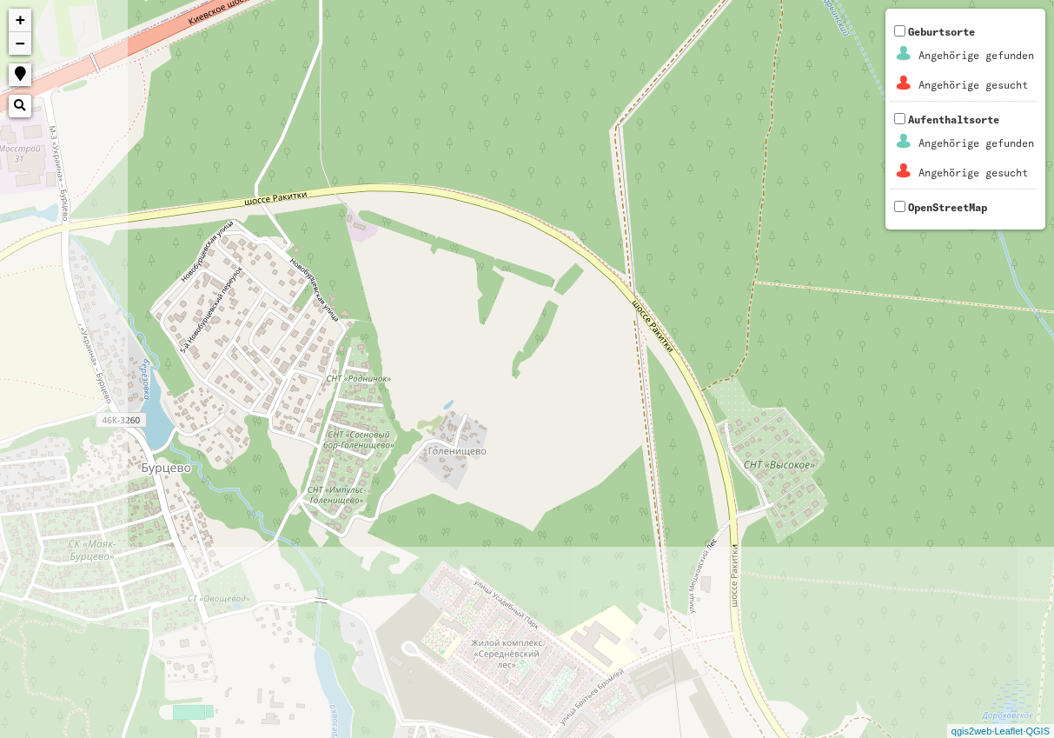
drag, startPoint x: 111, startPoint y: 398, endPoint x: 369, endPoint y: 67, distance: 419.3
click at [355, 116] on div "+ − Nothing found. Geburtsorte Angehörige gefunden Angehörige gesucht Aufenthal…" at bounding box center [527, 369] width 1054 height 738
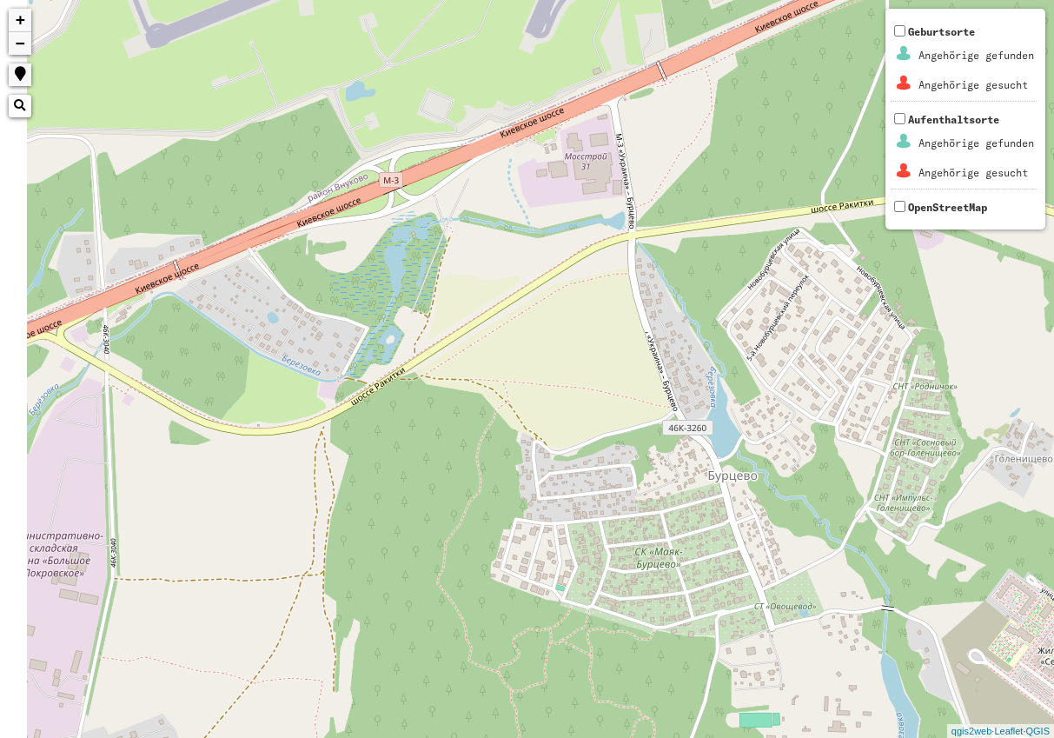
drag, startPoint x: 140, startPoint y: 340, endPoint x: 694, endPoint y: 382, distance: 556.1
click at [694, 382] on div "+ − Nothing found. Geburtsorte Angehörige gefunden Angehörige gesucht Aufenthal…" at bounding box center [527, 369] width 1054 height 738
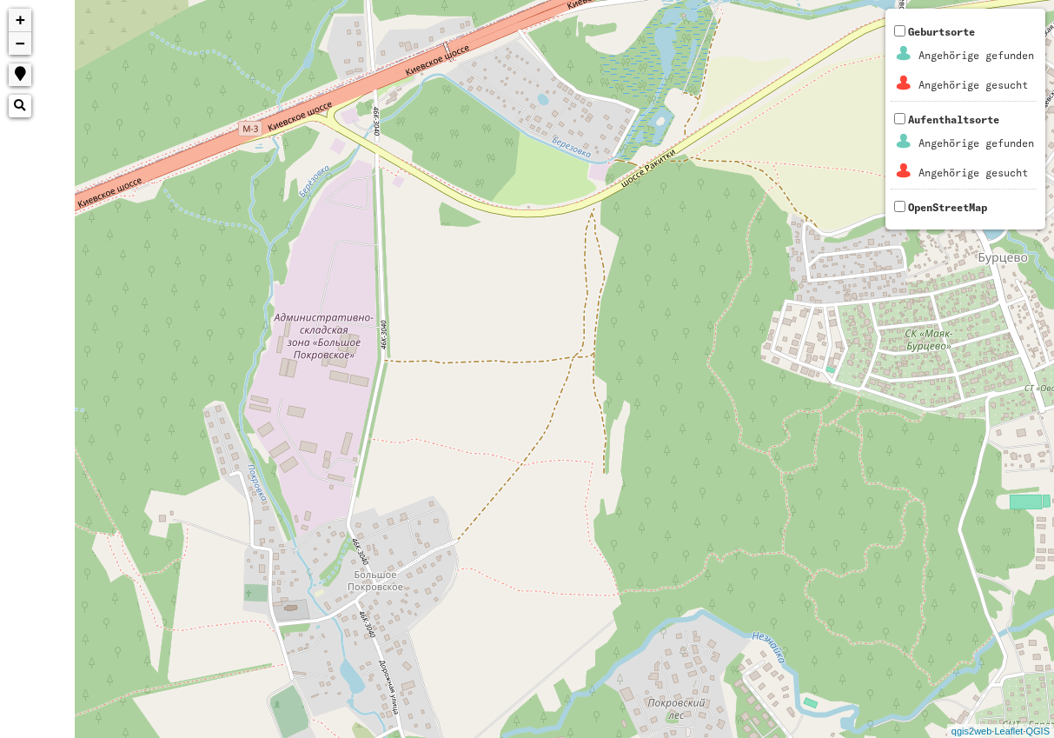
drag, startPoint x: 252, startPoint y: 569, endPoint x: 575, endPoint y: 318, distance: 409.4
click at [529, 346] on div "+ − Nothing found. Geburtsorte Angehörige gefunden Angehörige gesucht Aufenthal…" at bounding box center [527, 369] width 1054 height 738
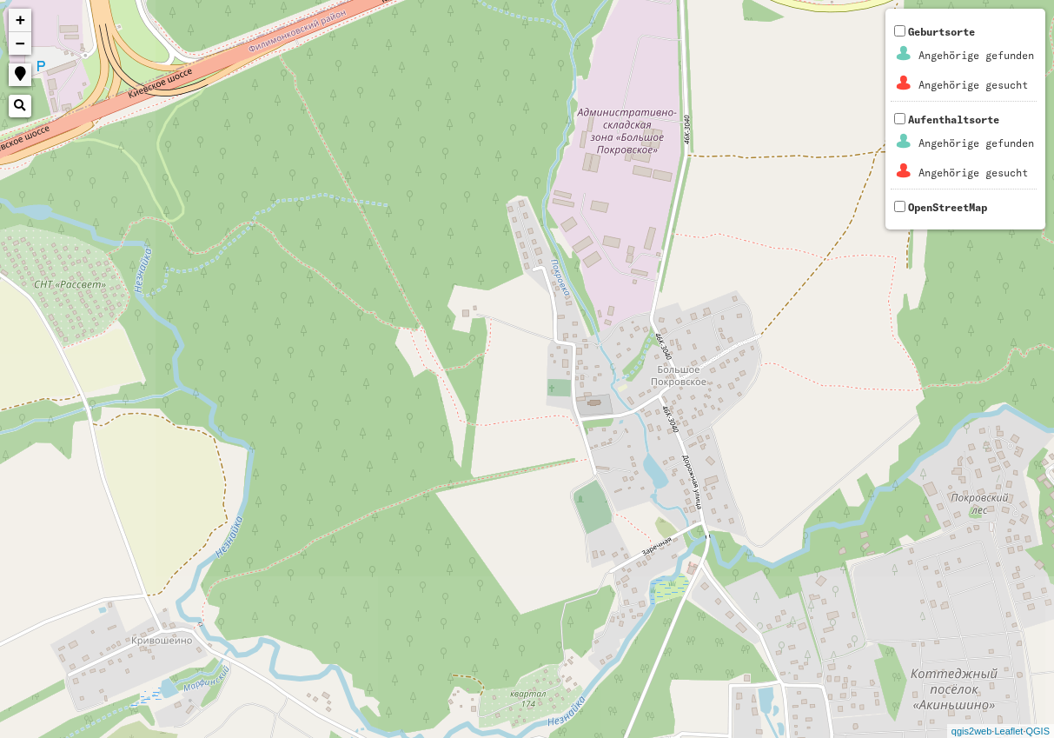
drag, startPoint x: 68, startPoint y: 464, endPoint x: 444, endPoint y: 233, distance: 441.7
click at [415, 249] on div "+ − Nothing found. Geburtsorte Angehörige gefunden Angehörige gesucht Aufenthal…" at bounding box center [527, 369] width 1054 height 738
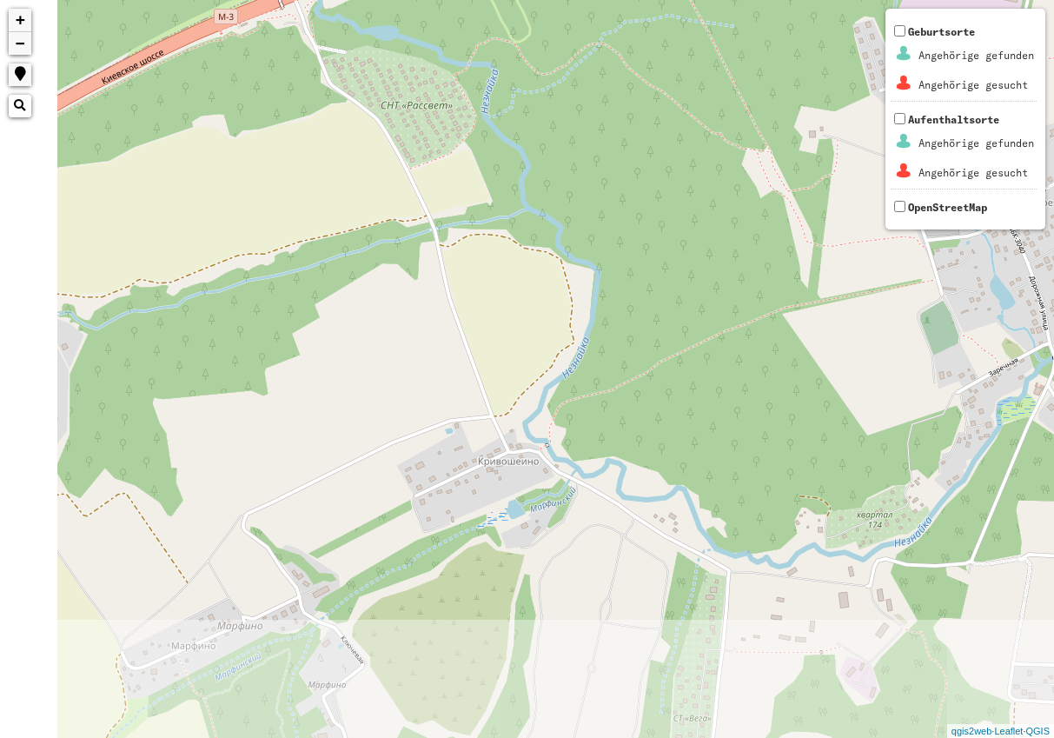
drag, startPoint x: 143, startPoint y: 525, endPoint x: 559, endPoint y: 291, distance: 477.5
click at [555, 293] on div "+ − Nothing found. Geburtsorte Angehörige gefunden Angehörige gesucht Aufenthal…" at bounding box center [527, 369] width 1054 height 738
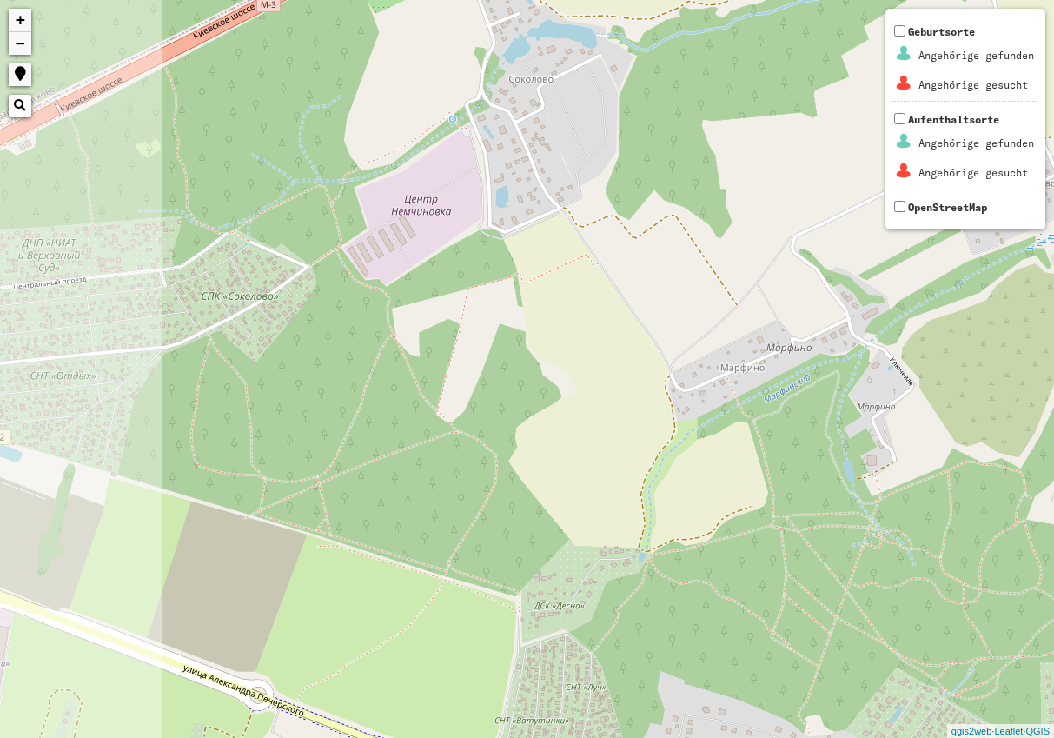
drag, startPoint x: 209, startPoint y: 504, endPoint x: 581, endPoint y: 311, distance: 419.8
click at [556, 333] on div "+ − Nothing found. Geburtsorte Angehörige gefunden Angehörige gesucht Aufenthal…" at bounding box center [527, 369] width 1054 height 738
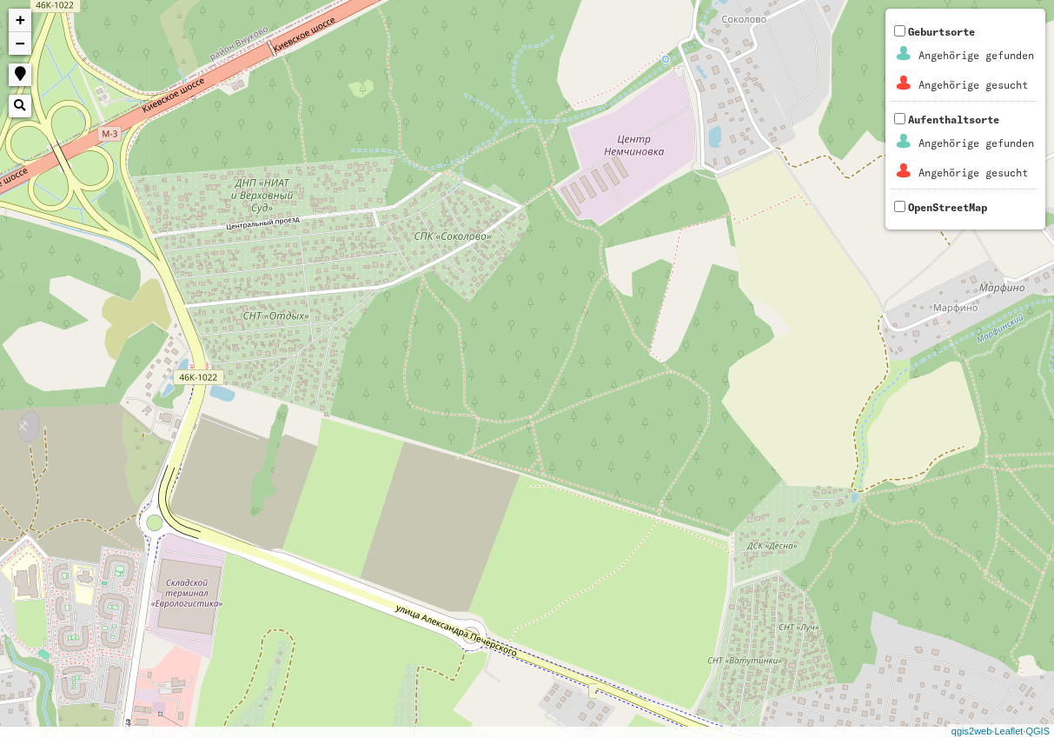
drag, startPoint x: 93, startPoint y: 526, endPoint x: 399, endPoint y: 412, distance: 326.4
click at [389, 425] on div "+ − Nothing found. Geburtsorte Angehörige gefunden Angehörige gesucht Aufenthal…" at bounding box center [527, 369] width 1054 height 738
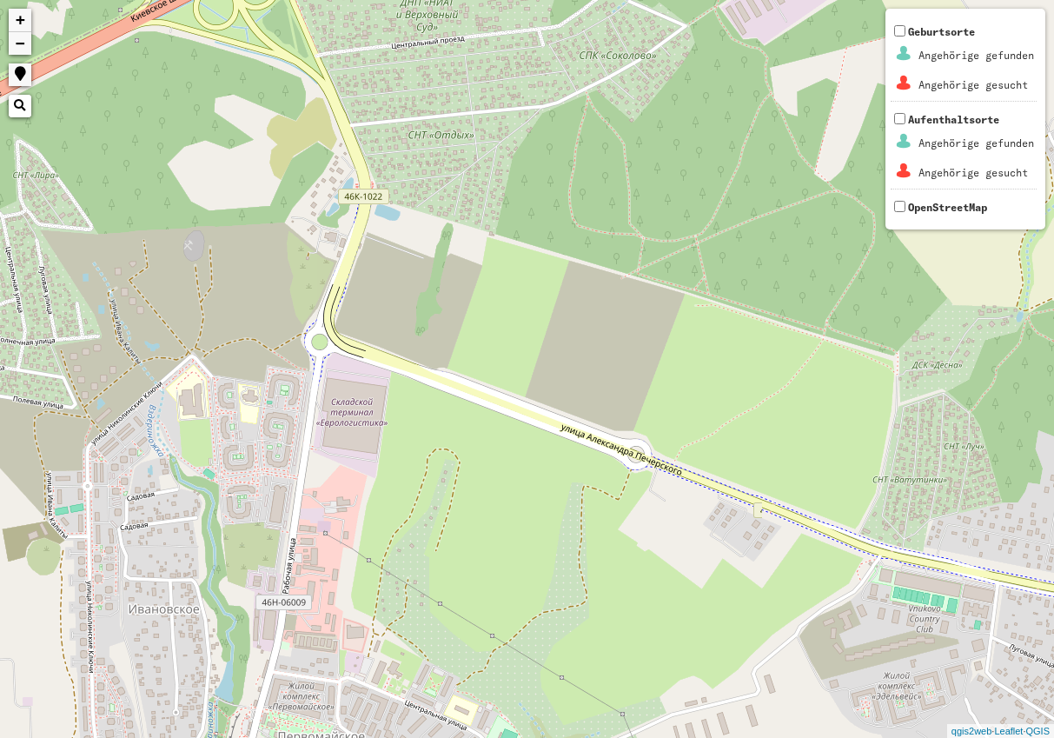
drag, startPoint x: 49, startPoint y: 459, endPoint x: 132, endPoint y: 163, distance: 307.9
click at [143, 210] on div "+ − Nothing found. Geburtsorte Angehörige gefunden Angehörige gesucht Aufenthal…" at bounding box center [527, 369] width 1054 height 738
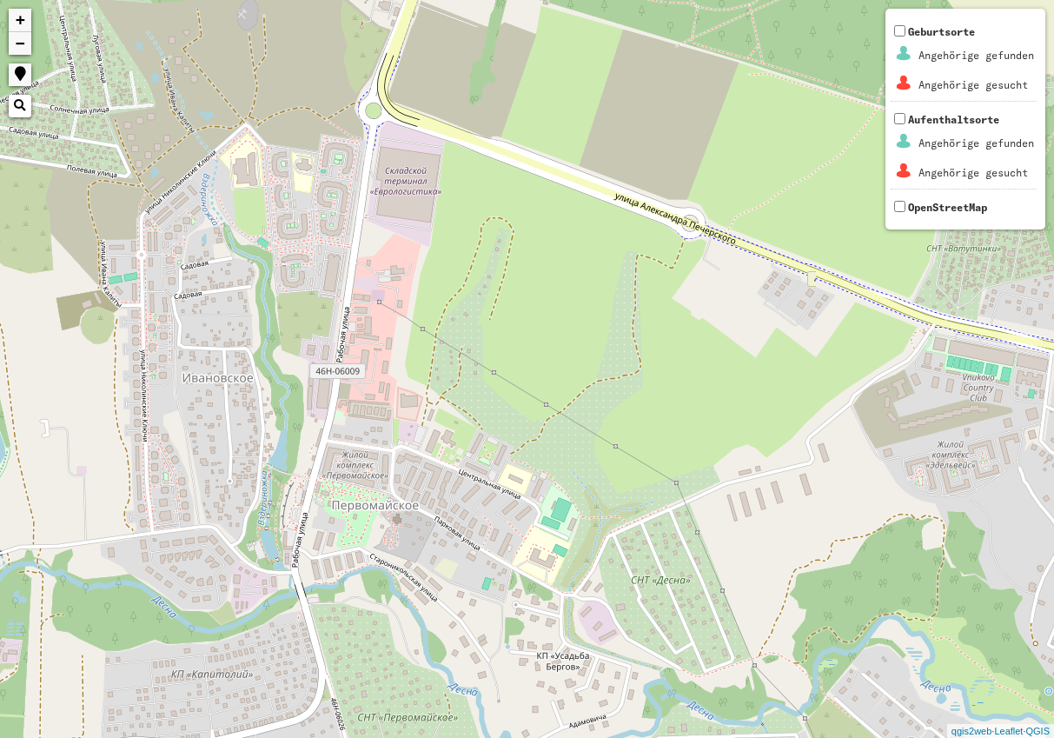
drag, startPoint x: 83, startPoint y: 538, endPoint x: 120, endPoint y: 406, distance: 137.3
click at [120, 406] on div "+ − Nothing found. Geburtsorte Angehörige gefunden Angehörige gesucht Aufenthal…" at bounding box center [527, 369] width 1054 height 738
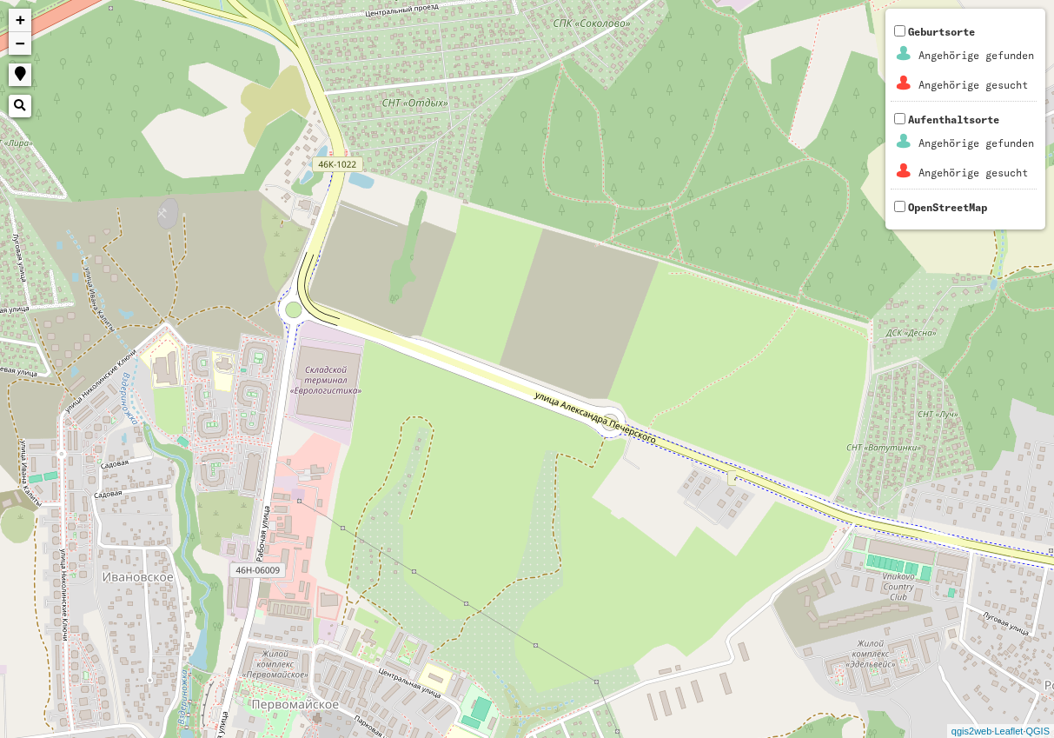
drag, startPoint x: 215, startPoint y: 227, endPoint x: 135, endPoint y: 441, distance: 228.3
click at [135, 441] on div "+ − Nothing found. Geburtsorte Angehörige gefunden Angehörige gesucht Aufenthal…" at bounding box center [527, 369] width 1054 height 738
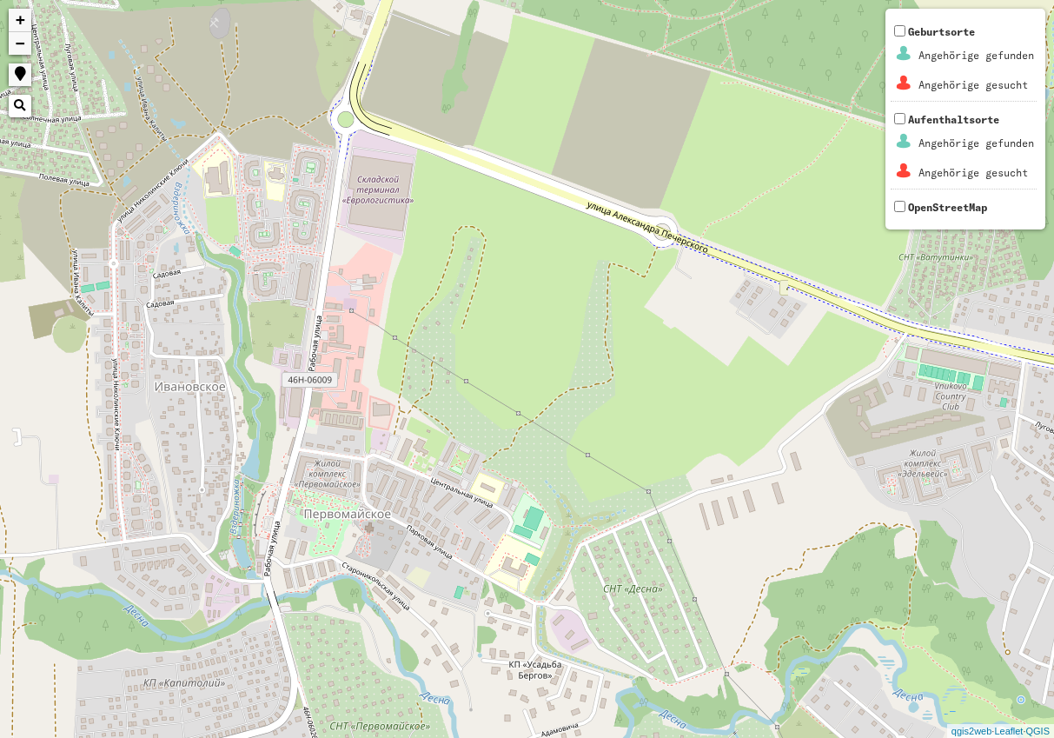
drag, startPoint x: 349, startPoint y: 490, endPoint x: 417, endPoint y: 255, distance: 245.1
click at [417, 256] on div "+ − Nothing found. Geburtsorte Angehörige gefunden Angehörige gesucht Aufenthal…" at bounding box center [527, 369] width 1054 height 738
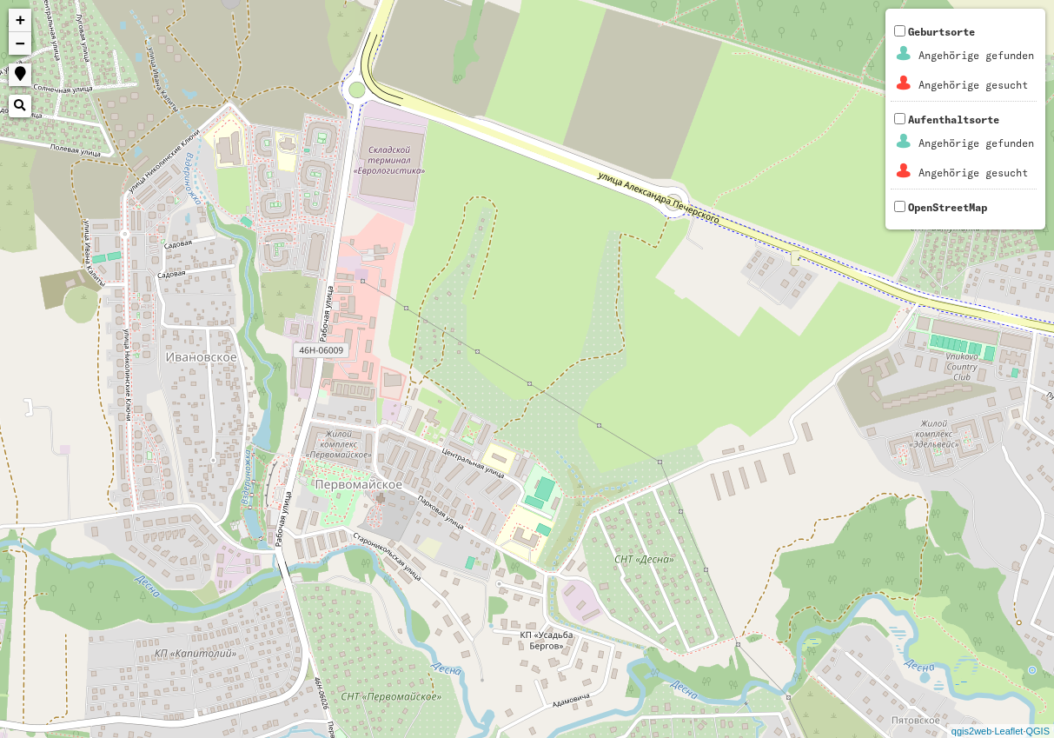
click at [20, 23] on link "+" at bounding box center [20, 20] width 23 height 23
click at [20, 16] on link "+" at bounding box center [20, 20] width 23 height 23
click at [13, 19] on link "+" at bounding box center [20, 20] width 23 height 23
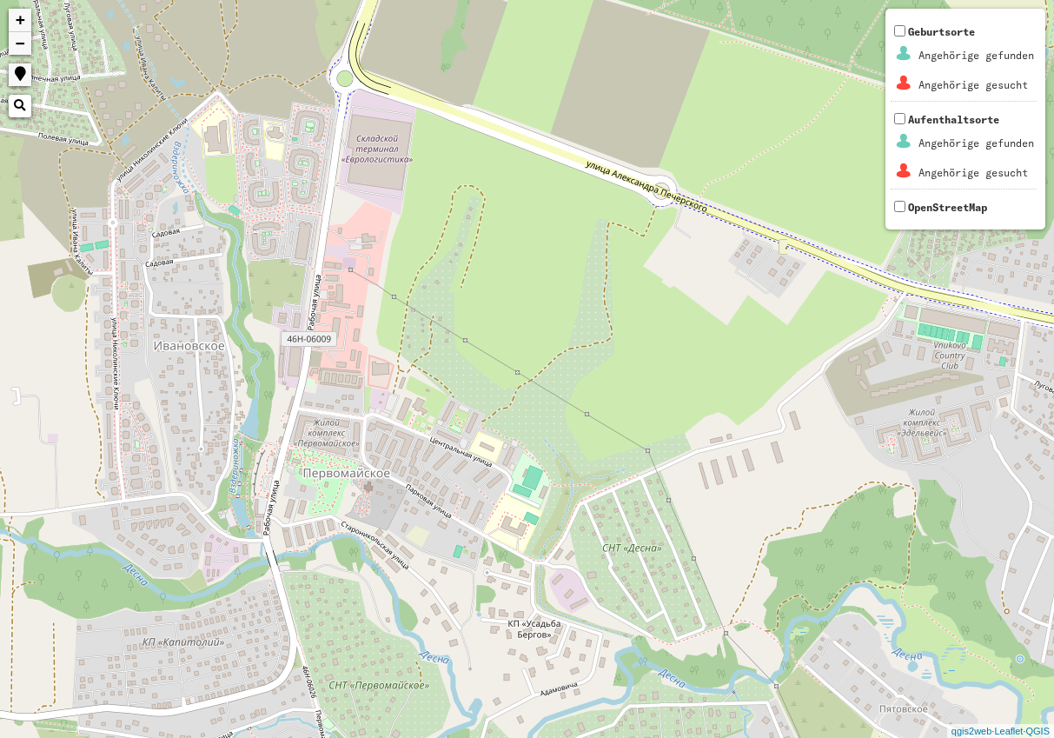
drag, startPoint x: 369, startPoint y: 463, endPoint x: 357, endPoint y: 449, distance: 18.5
click at [357, 449] on div "+ − Nothing found. Geburtsorte Angehörige gefunden Angehörige gesucht Aufenthal…" at bounding box center [527, 369] width 1054 height 738
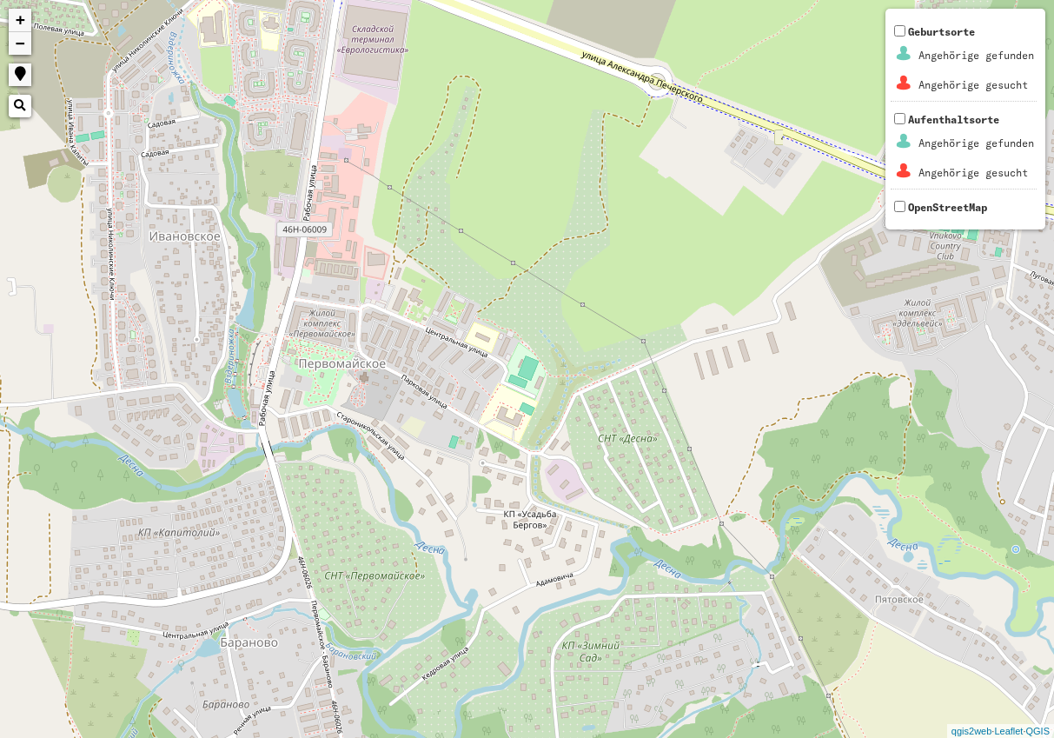
drag, startPoint x: 319, startPoint y: 504, endPoint x: 316, endPoint y: 393, distance: 111.3
click at [316, 393] on div "+ − Nothing found. Geburtsorte Angehörige gefunden Angehörige gesucht Aufenthal…" at bounding box center [527, 369] width 1054 height 738
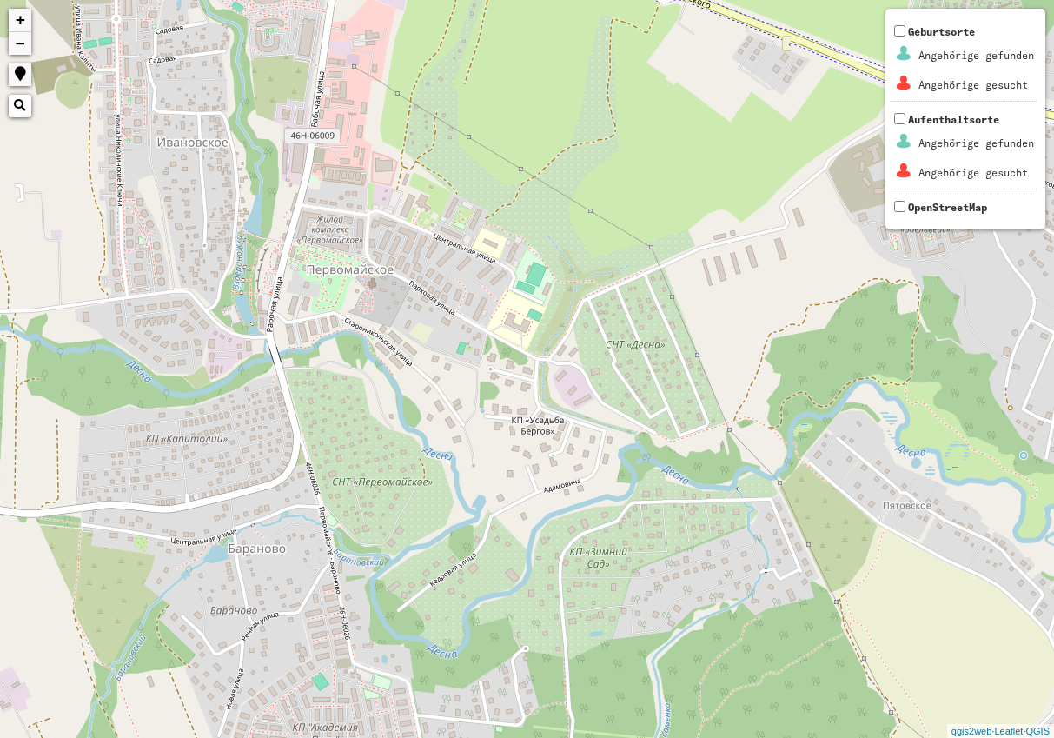
drag, startPoint x: 326, startPoint y: 525, endPoint x: 335, endPoint y: 429, distance: 96.0
click at [335, 429] on div "+ − Nothing found. Geburtsorte Angehörige gefunden Angehörige gesucht Aufenthal…" at bounding box center [527, 369] width 1054 height 738
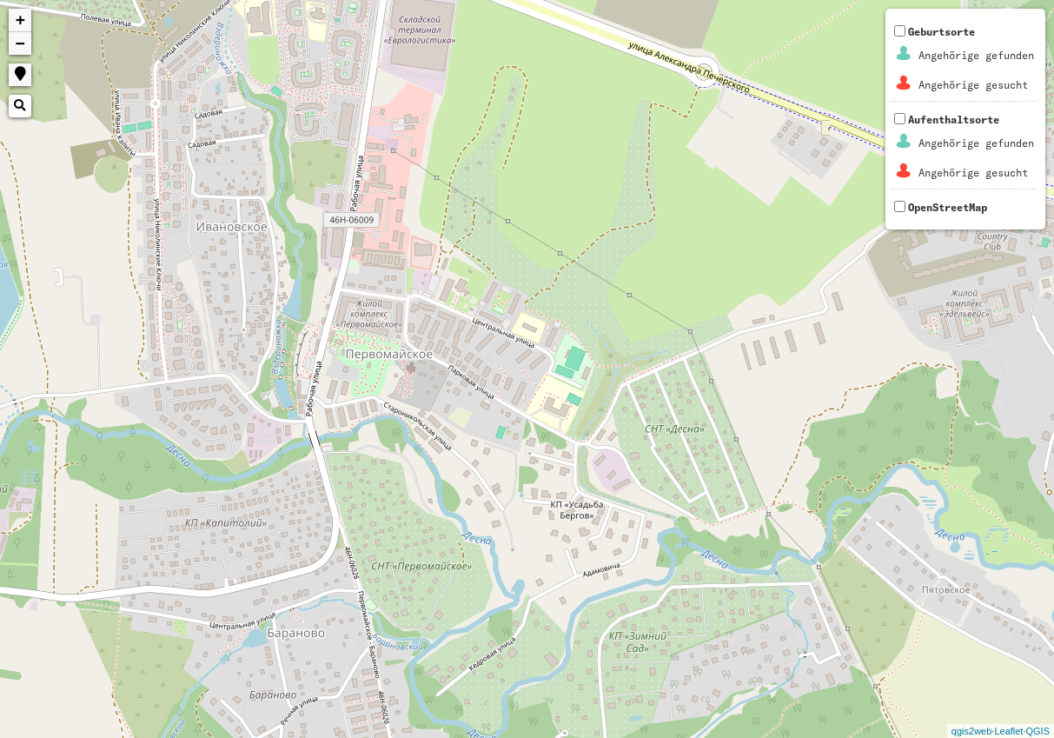
drag, startPoint x: 386, startPoint y: 449, endPoint x: 425, endPoint y: 529, distance: 89.0
click at [425, 529] on div "+ − Nothing found. Geburtsorte Angehörige gefunden Angehörige gesucht Aufenthal…" at bounding box center [527, 369] width 1054 height 738
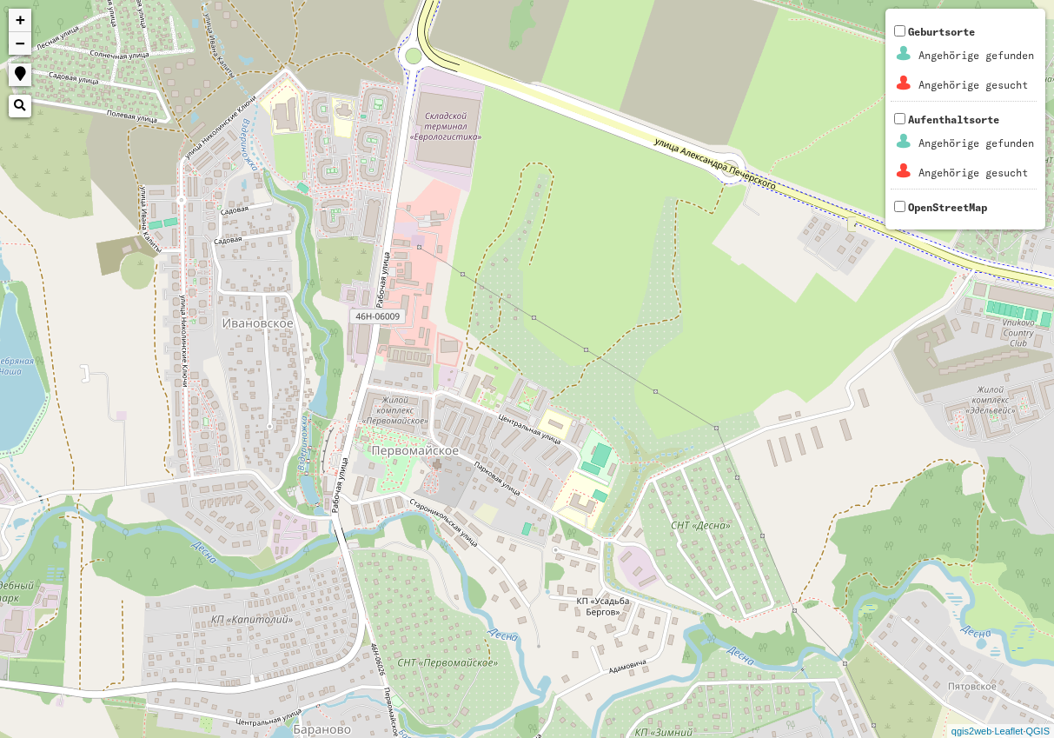
drag, startPoint x: 370, startPoint y: 379, endPoint x: 413, endPoint y: 562, distance: 188.3
click at [413, 562] on div "+ − Nothing found. Geburtsorte Angehörige gefunden Angehörige gesucht Aufenthal…" at bounding box center [527, 369] width 1054 height 738
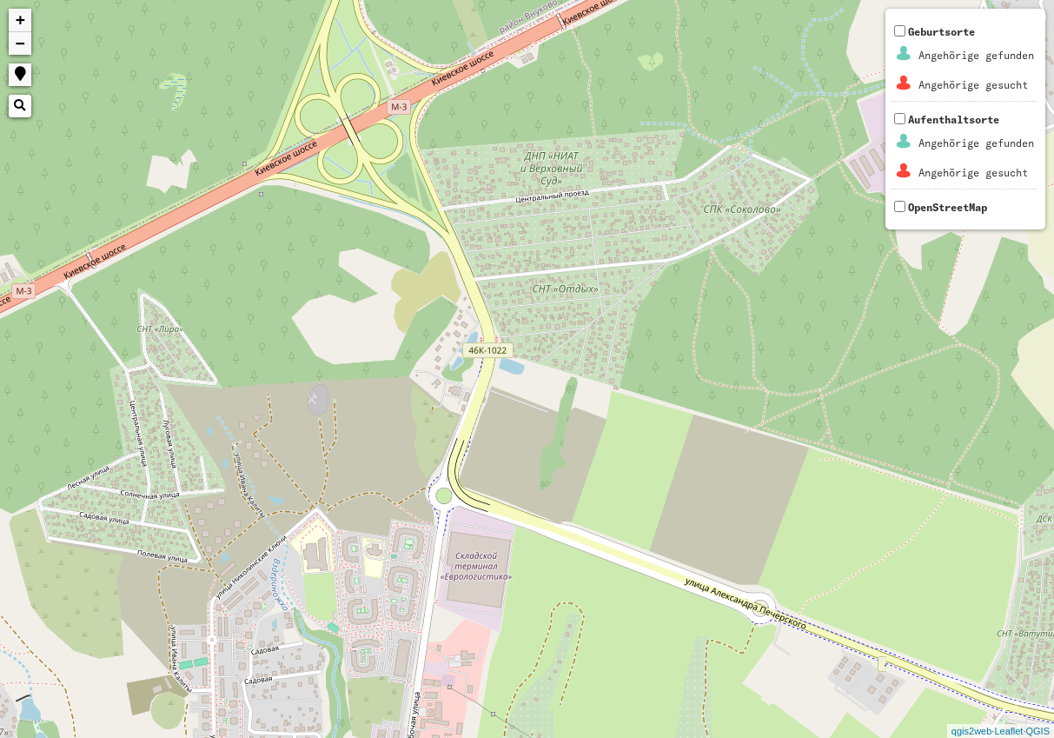
drag, startPoint x: 442, startPoint y: 268, endPoint x: 467, endPoint y: 685, distance: 417.9
click at [467, 685] on div "+ − Nothing found. Geburtsorte Angehörige gefunden Angehörige gesucht Aufenthal…" at bounding box center [527, 369] width 1054 height 738
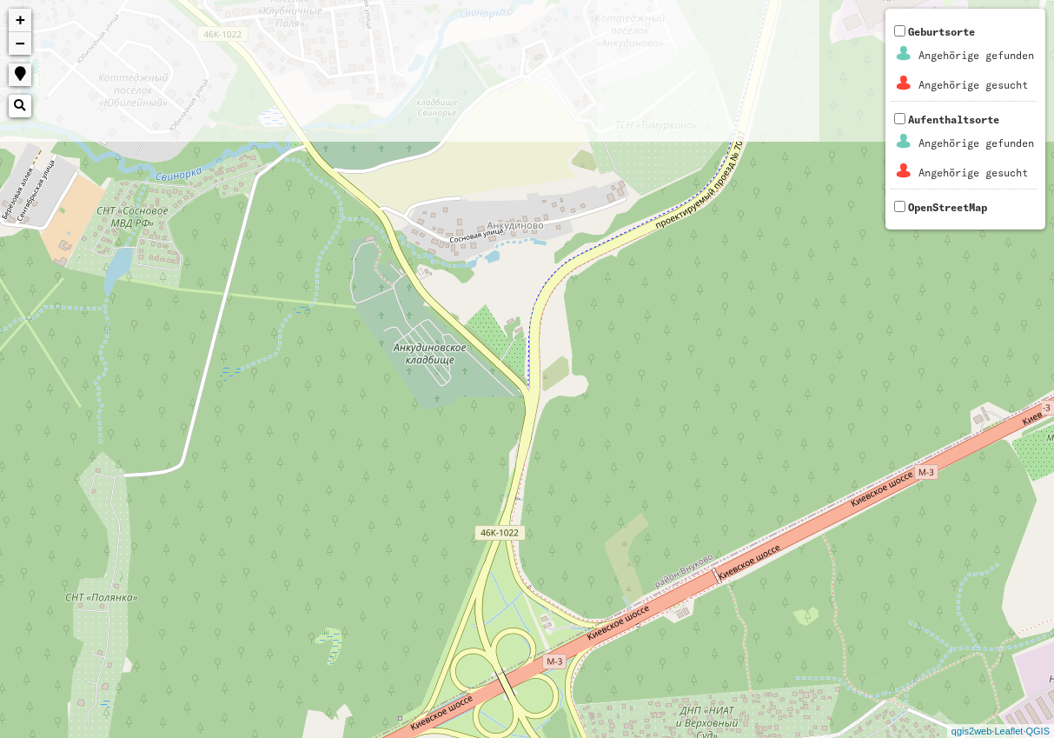
drag, startPoint x: 231, startPoint y: 107, endPoint x: 367, endPoint y: 554, distance: 466.9
click at [367, 554] on div "+ − Nothing found. Geburtsorte Angehörige gefunden Angehörige gesucht Aufenthal…" at bounding box center [527, 369] width 1054 height 738
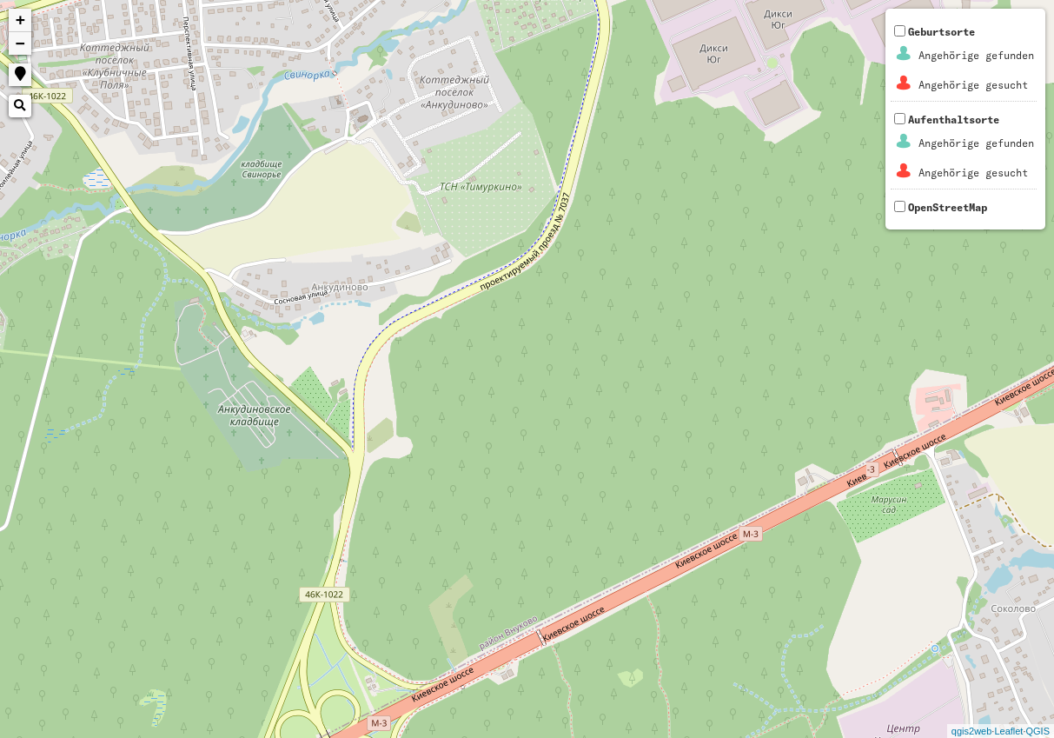
drag, startPoint x: 308, startPoint y: 257, endPoint x: 68, endPoint y: 334, distance: 251.8
click at [68, 334] on div "+ − Nothing found. Geburtsorte Angehörige gefunden Angehörige gesucht Aufenthal…" at bounding box center [527, 369] width 1054 height 738
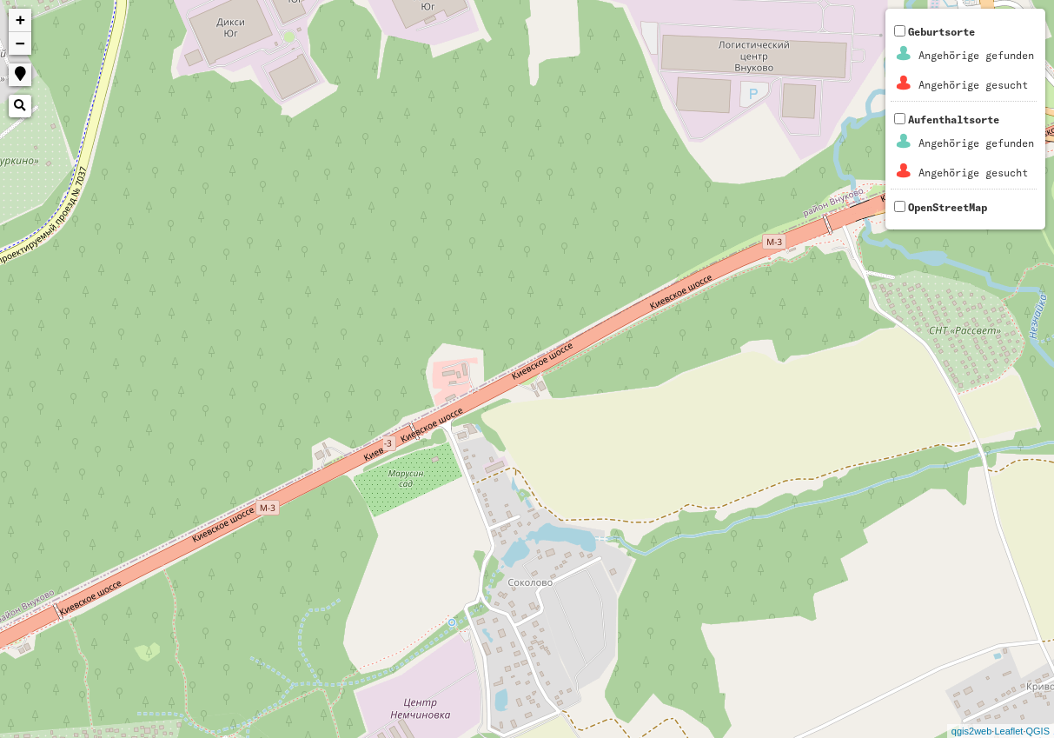
drag, startPoint x: 575, startPoint y: 334, endPoint x: 156, endPoint y: 282, distance: 423.0
click at [156, 282] on div "+ − Nothing found. Geburtsorte Angehörige gefunden Angehörige gesucht Aufenthal…" at bounding box center [527, 369] width 1054 height 738
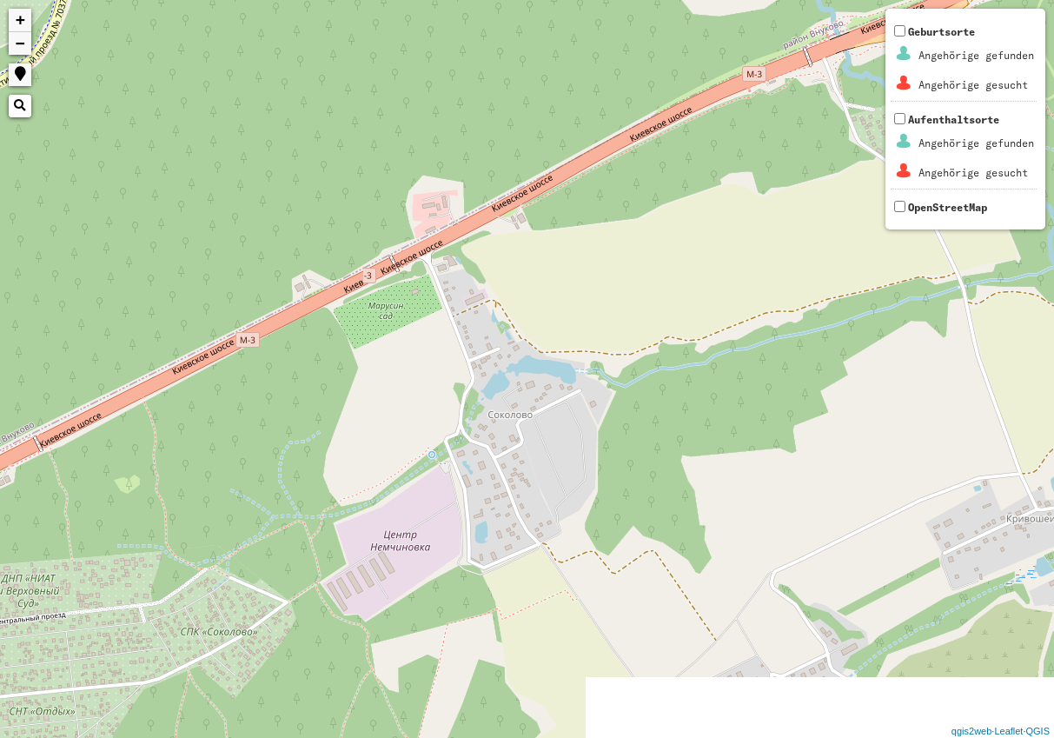
drag, startPoint x: 174, startPoint y: 335, endPoint x: 152, endPoint y: 145, distance: 191.6
click at [152, 147] on div "+ − Nothing found. Geburtsorte Angehörige gefunden Angehörige gesucht Aufenthal…" at bounding box center [527, 369] width 1054 height 738
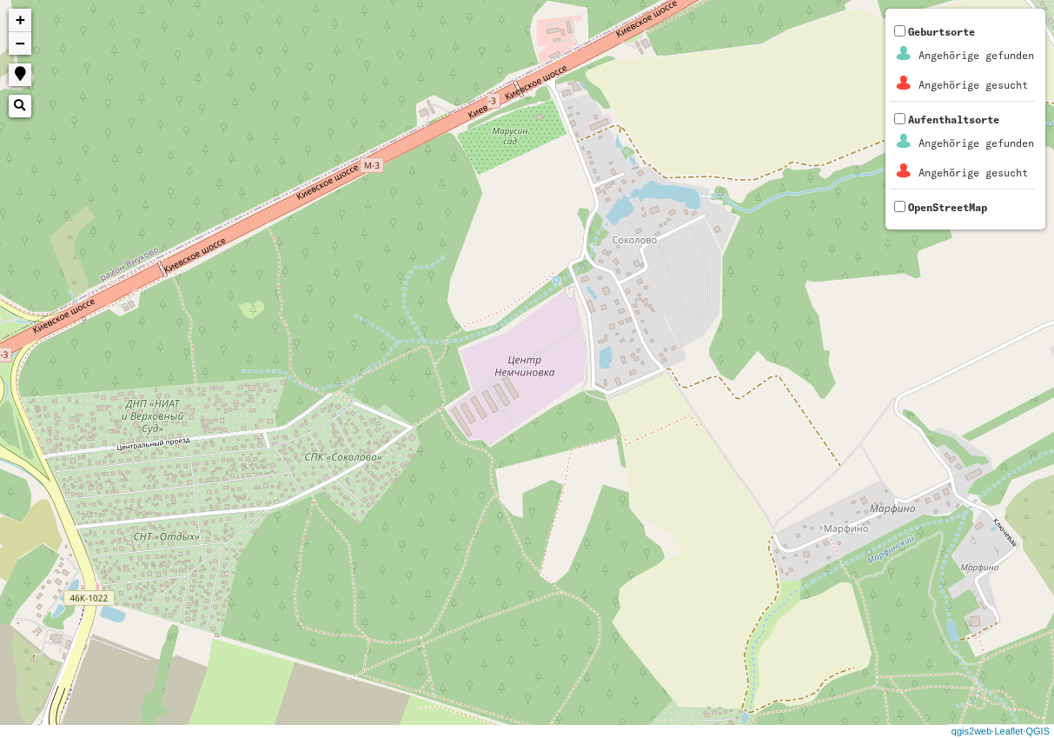
drag, startPoint x: 197, startPoint y: 466, endPoint x: 343, endPoint y: 287, distance: 231.0
click at [343, 287] on div "+ − Nothing found. Geburtsorte Angehörige gefunden Angehörige gesucht Aufenthal…" at bounding box center [527, 369] width 1054 height 738
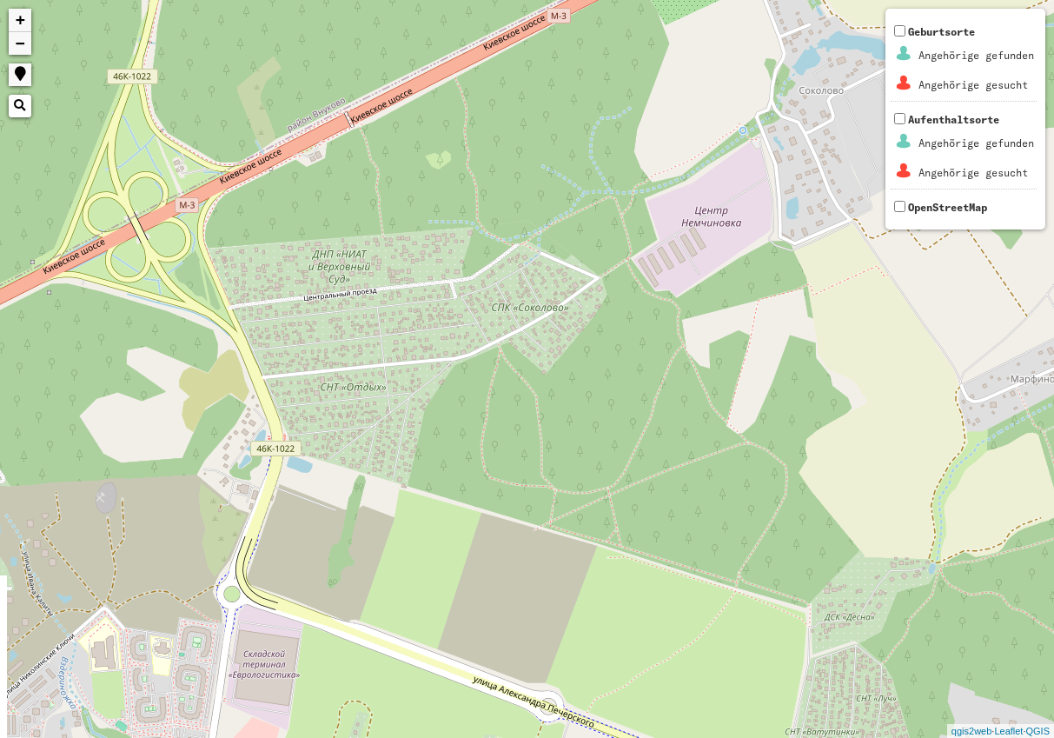
drag, startPoint x: 354, startPoint y: 588, endPoint x: 565, endPoint y: 396, distance: 285.5
click at [555, 415] on div "+ − Nothing found. Geburtsorte Angehörige gefunden Angehörige gesucht Aufenthal…" at bounding box center [527, 369] width 1054 height 738
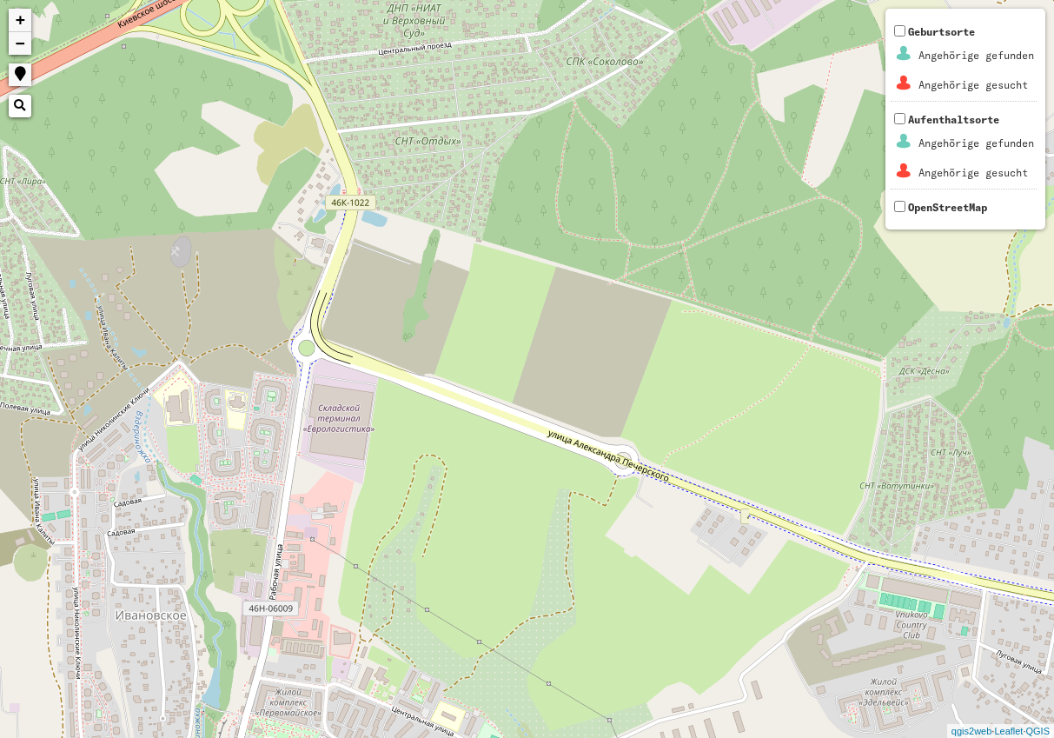
drag, startPoint x: 374, startPoint y: 689, endPoint x: 410, endPoint y: 467, distance: 225.5
click at [410, 467] on div "+ − Nothing found. Geburtsorte Angehörige gefunden Angehörige gesucht Aufenthal…" at bounding box center [527, 369] width 1054 height 738
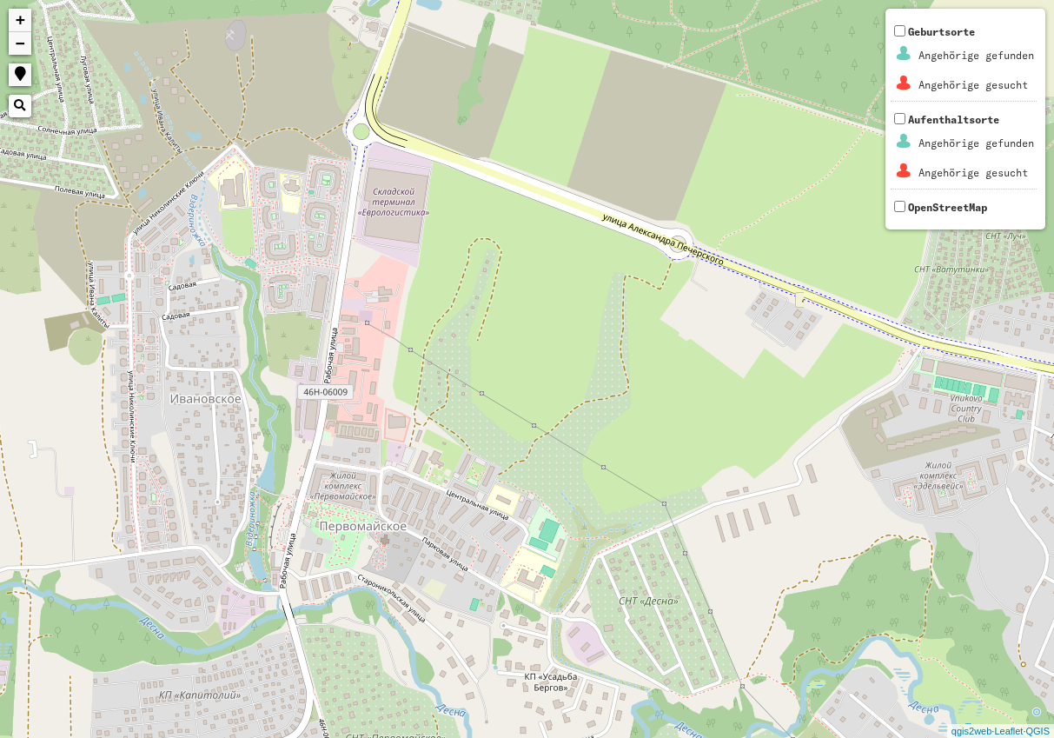
drag, startPoint x: 325, startPoint y: 683, endPoint x: 382, endPoint y: 493, distance: 198.8
click at [382, 493] on div "+ − Nothing found. Geburtsorte Angehörige gefunden Angehörige gesucht Aufenthal…" at bounding box center [527, 369] width 1054 height 738
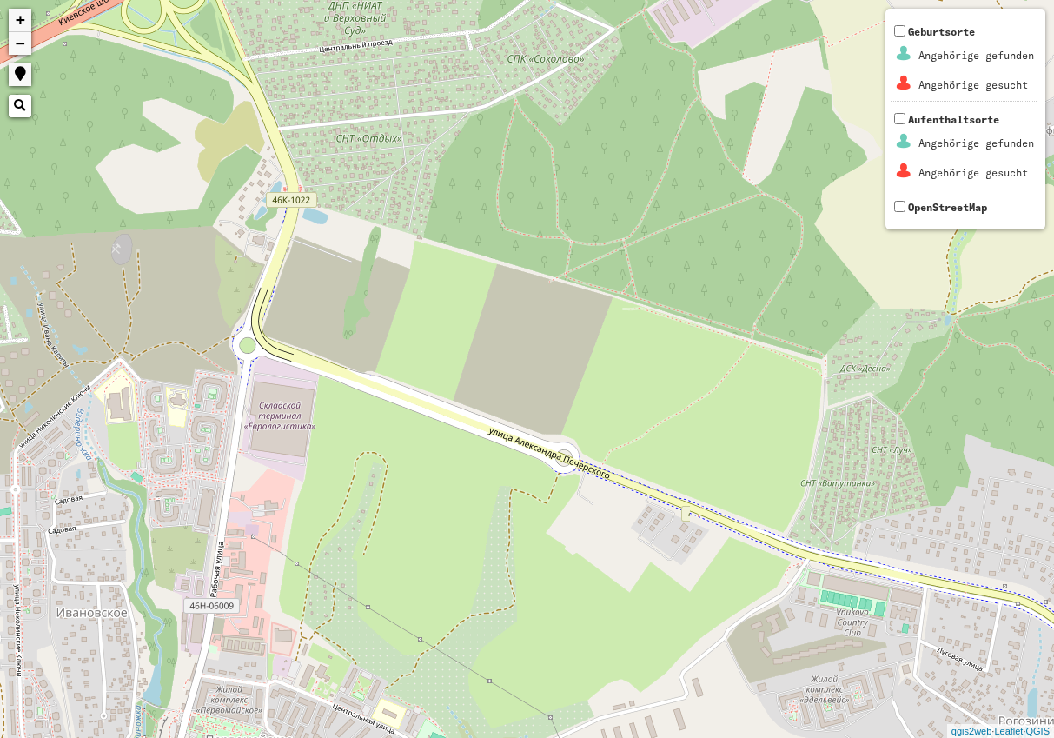
drag, startPoint x: 495, startPoint y: 417, endPoint x: 382, endPoint y: 634, distance: 245.3
click at [382, 634] on div "+ − Nothing found. Geburtsorte Angehörige gefunden Angehörige gesucht Aufenthal…" at bounding box center [527, 369] width 1054 height 738
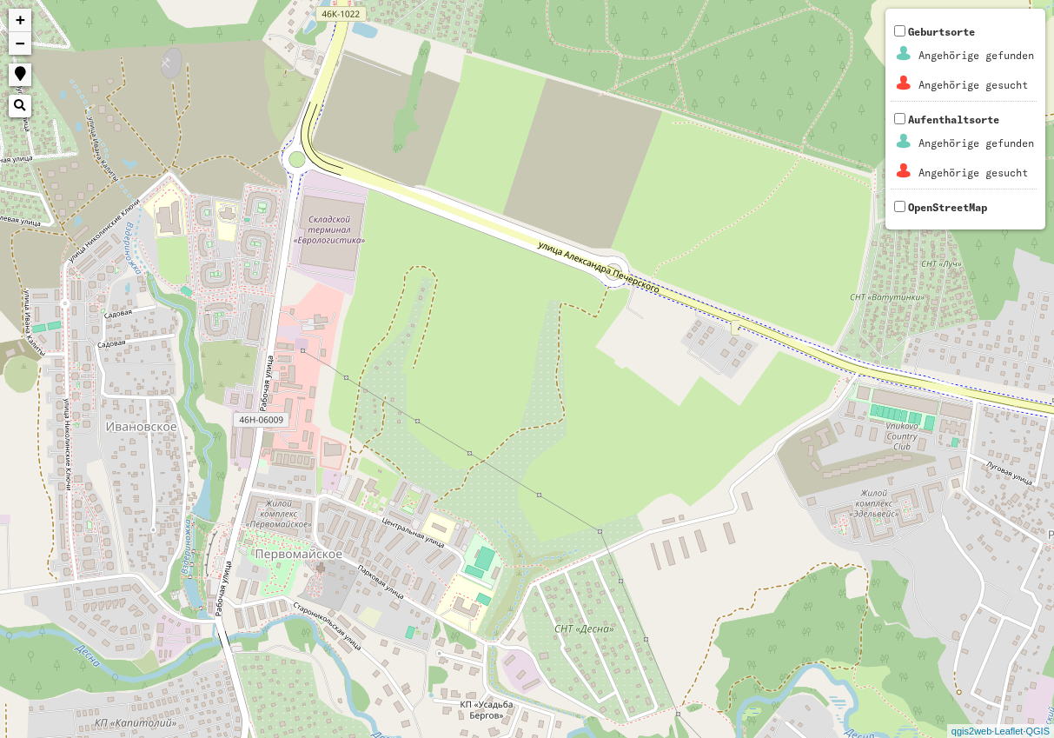
drag, startPoint x: 452, startPoint y: 563, endPoint x: 504, endPoint y: 282, distance: 286.4
click at [504, 283] on div "+ − Nothing found. Geburtsorte Angehörige gefunden Angehörige gesucht Aufenthal…" at bounding box center [527, 369] width 1054 height 738
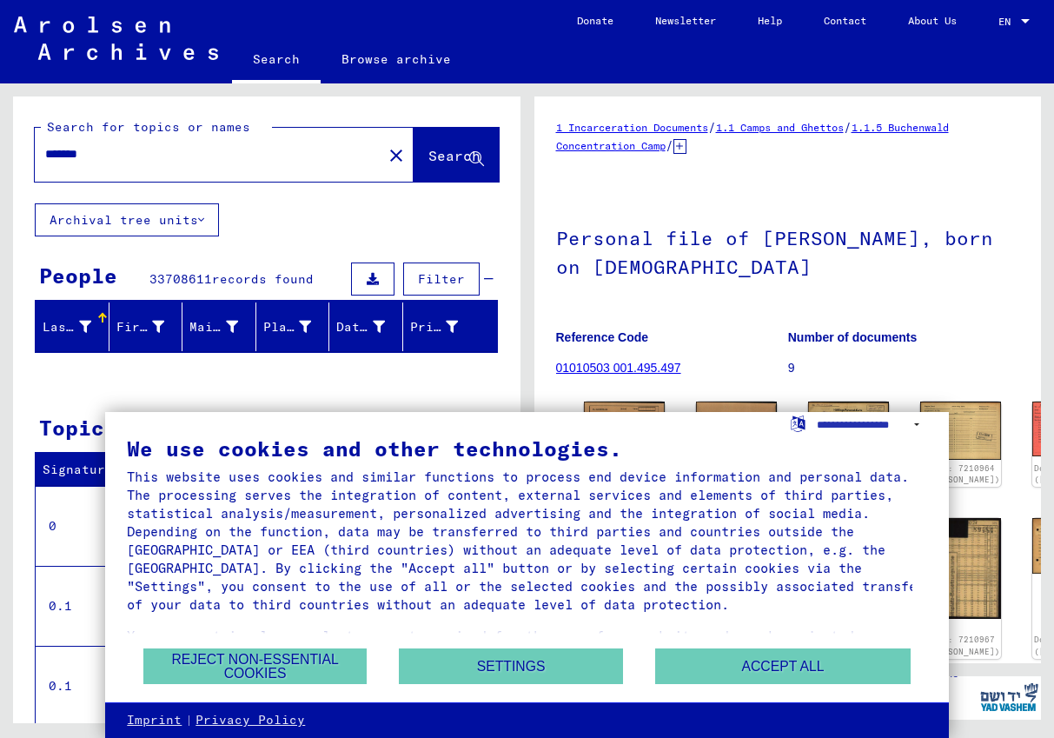
scroll to position [87, 0]
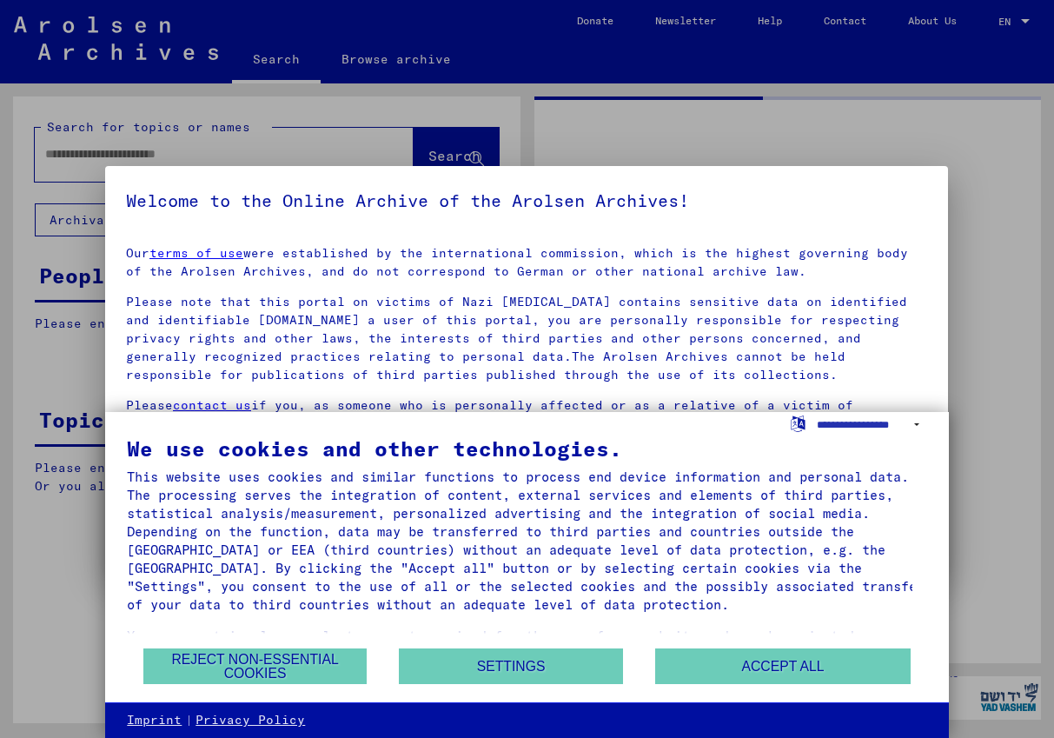
type input "*******"
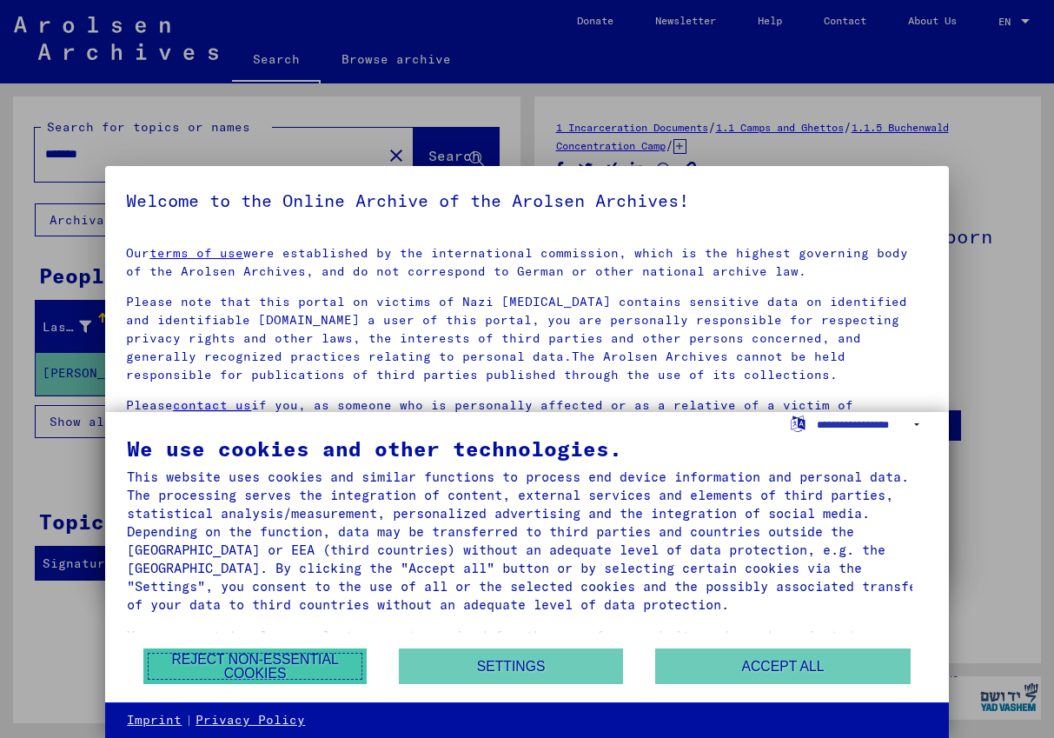
click at [302, 676] on button "Reject non-essential cookies" at bounding box center [255, 666] width 224 height 36
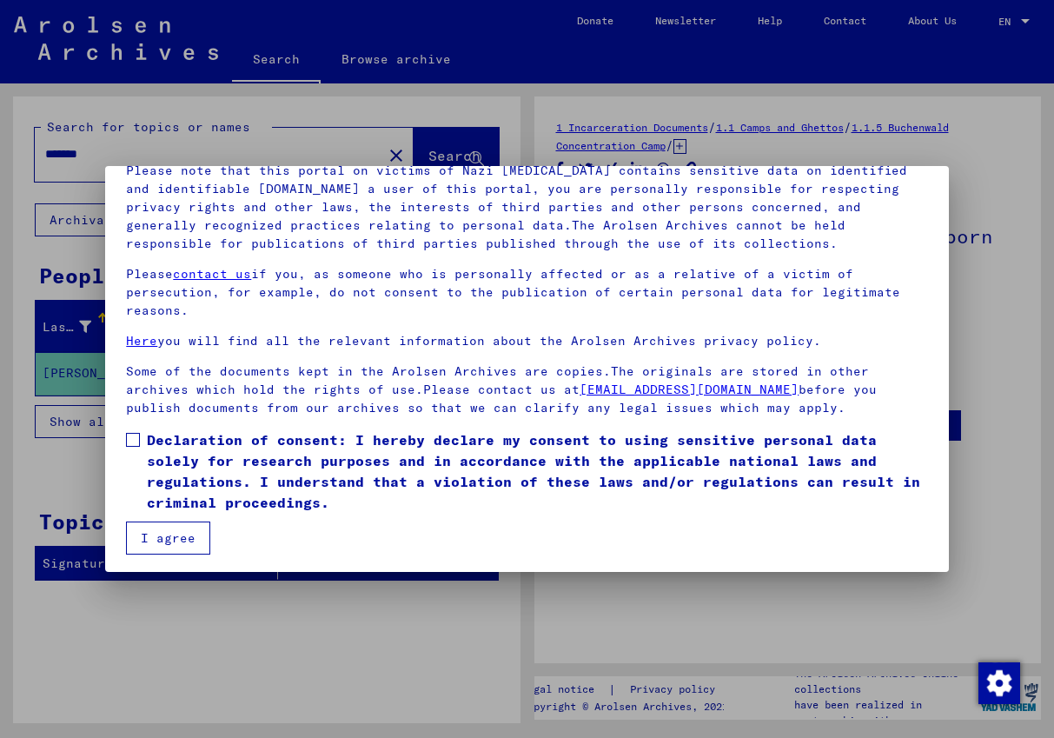
scroll to position [135, 0]
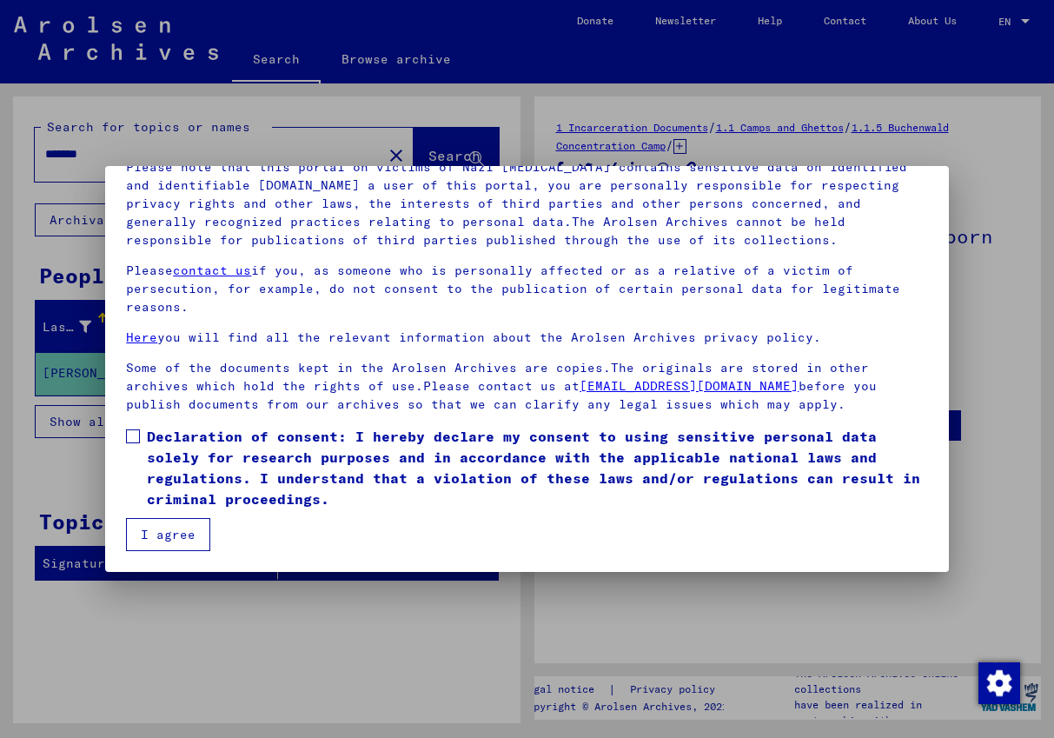
click at [173, 541] on button "I agree" at bounding box center [168, 534] width 84 height 33
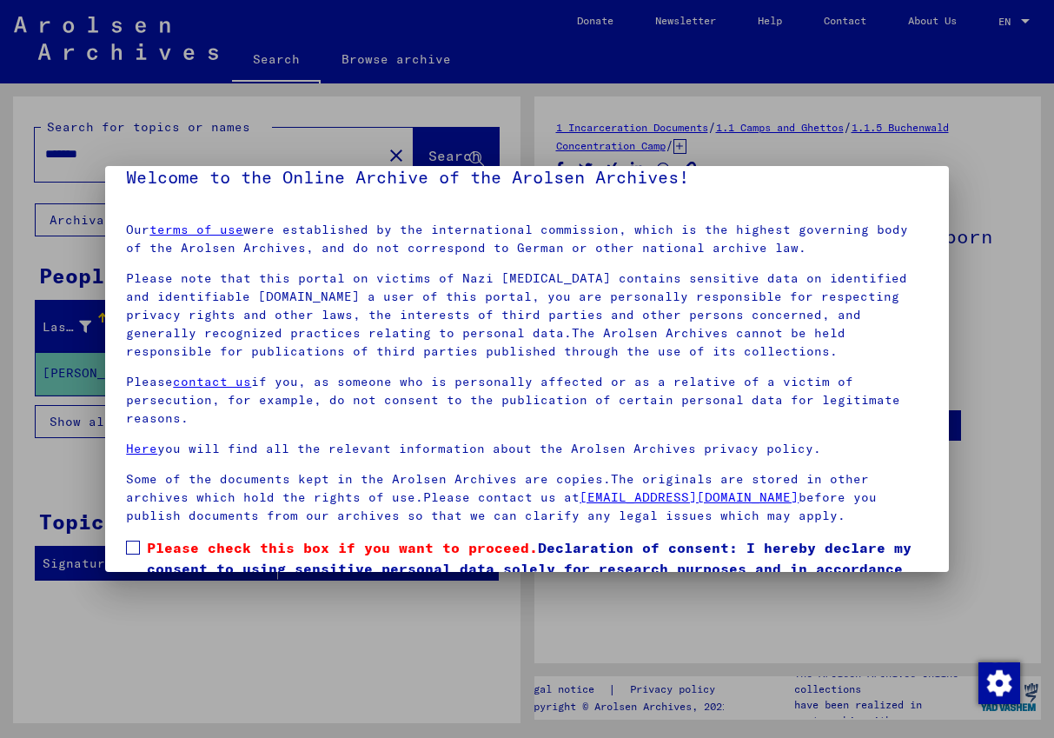
scroll to position [0, 0]
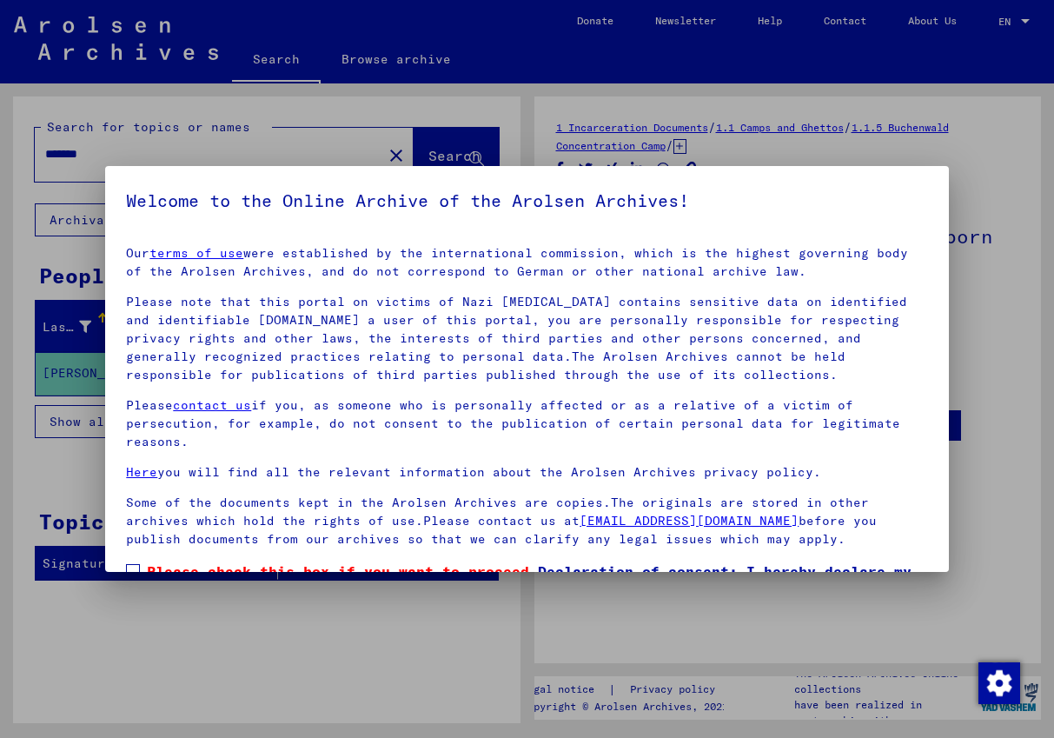
click at [268, 634] on div at bounding box center [527, 369] width 1054 height 738
